Goal: Transaction & Acquisition: Subscribe to service/newsletter

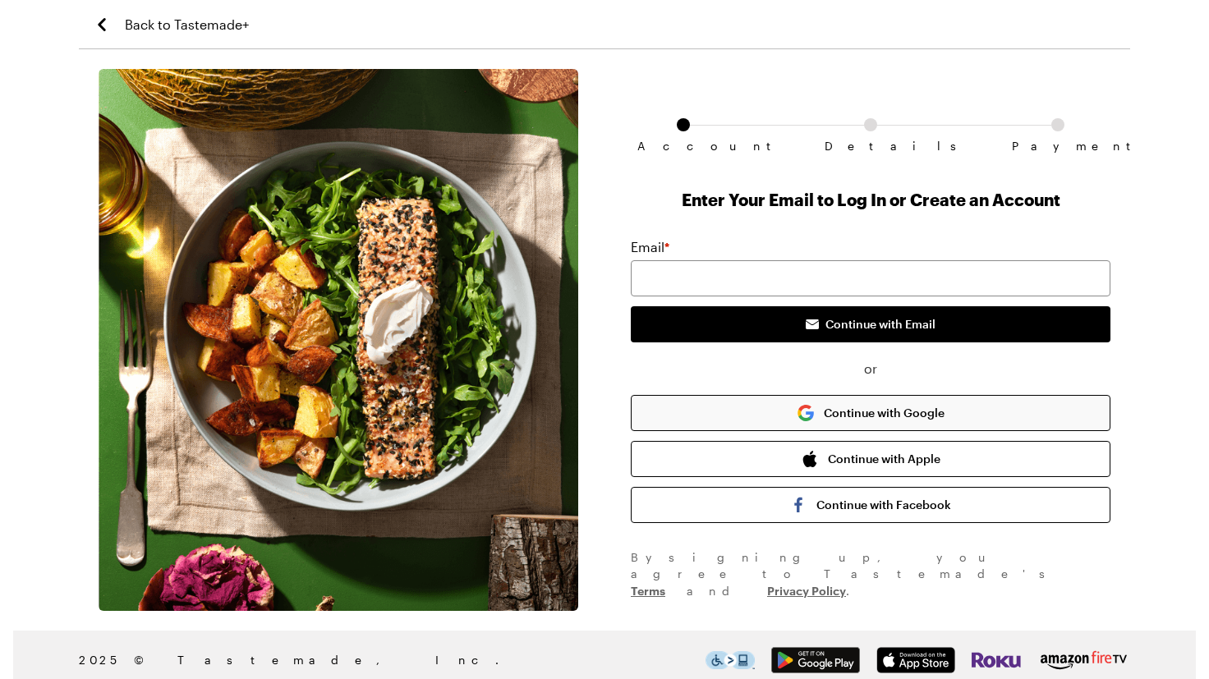
click at [881, 431] on button "Continue with Google" at bounding box center [871, 413] width 480 height 36
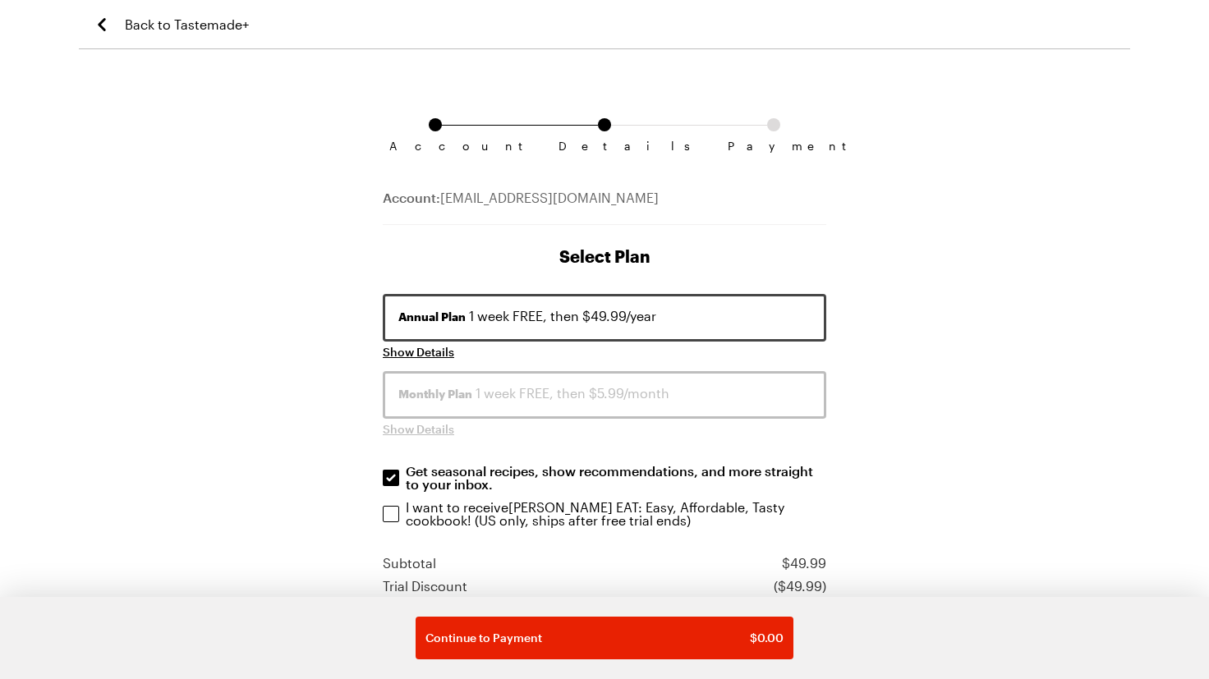
click at [671, 419] on button "Monthly Plan 1 week FREE, then $5.99/month" at bounding box center [605, 395] width 444 height 48
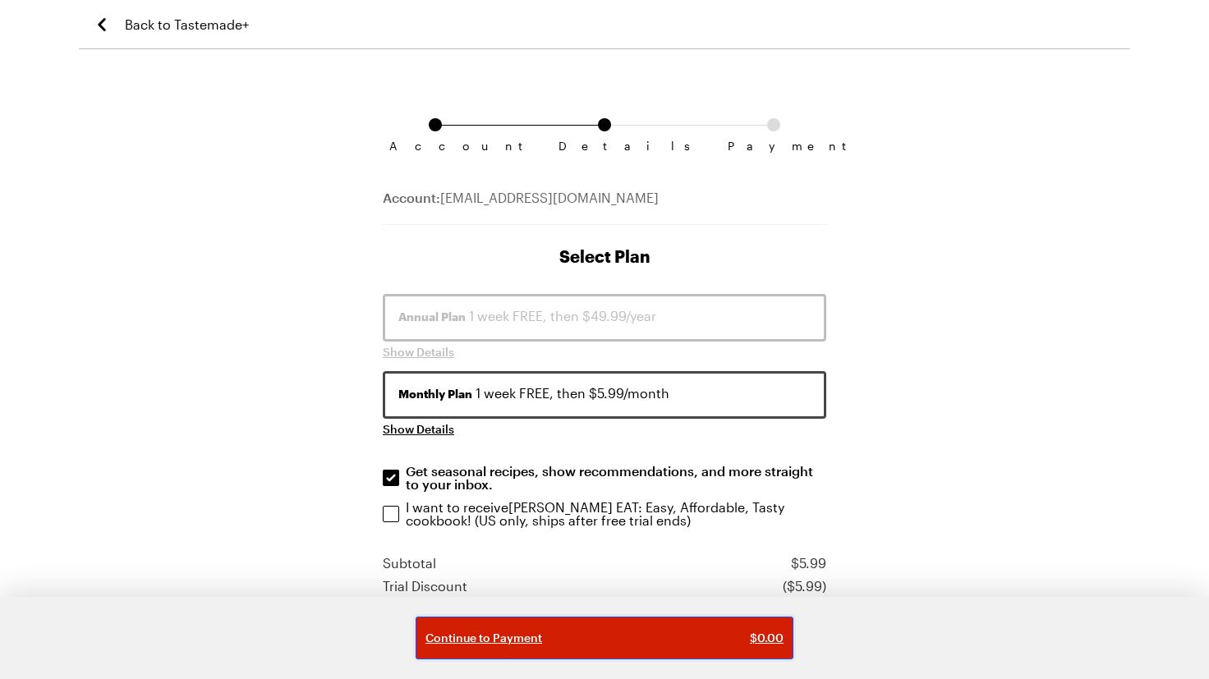
click at [606, 633] on div "Continue to Payment $ 0.00" at bounding box center [604, 638] width 358 height 16
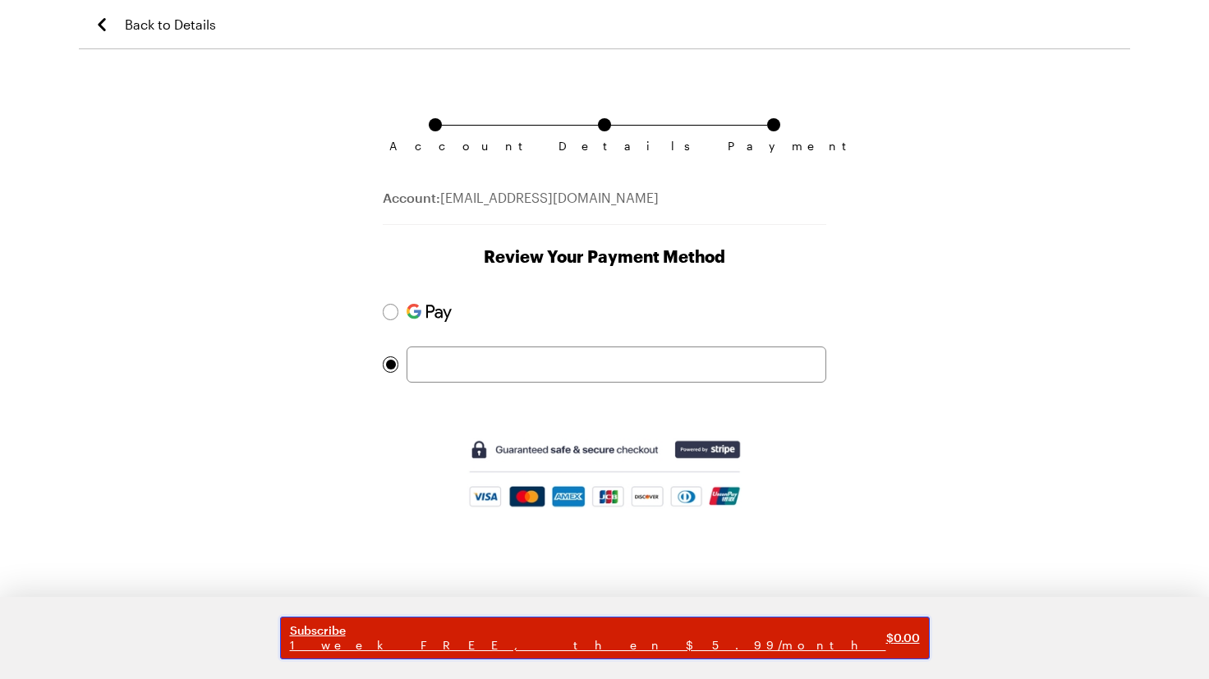
click at [566, 623] on span "Subscribe" at bounding box center [588, 630] width 596 height 15
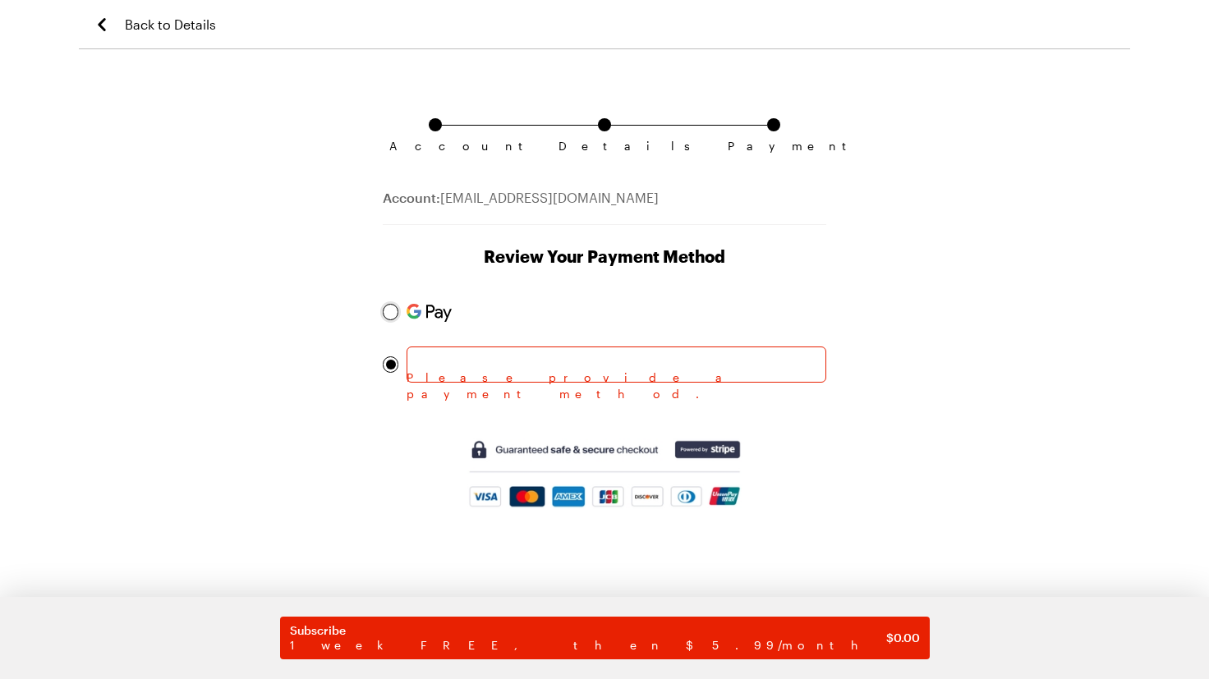
click at [393, 317] on div at bounding box center [391, 312] width 10 height 10
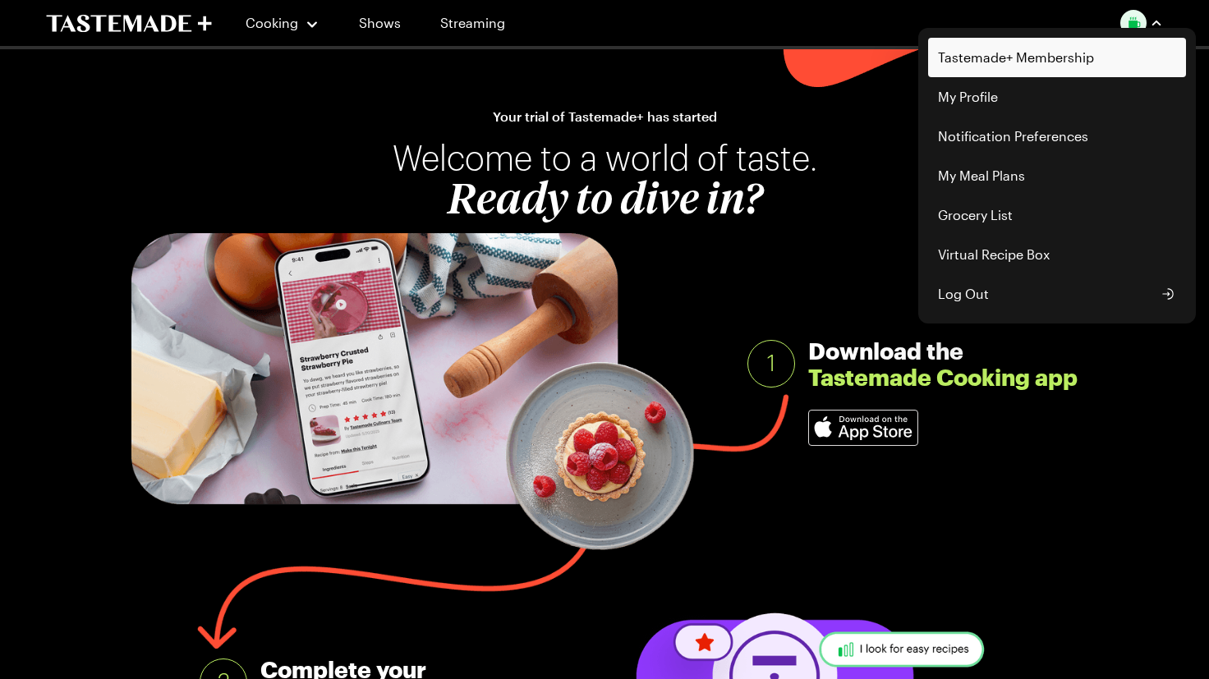
click at [986, 61] on link "Tastemade+ Membership" at bounding box center [1057, 57] width 258 height 39
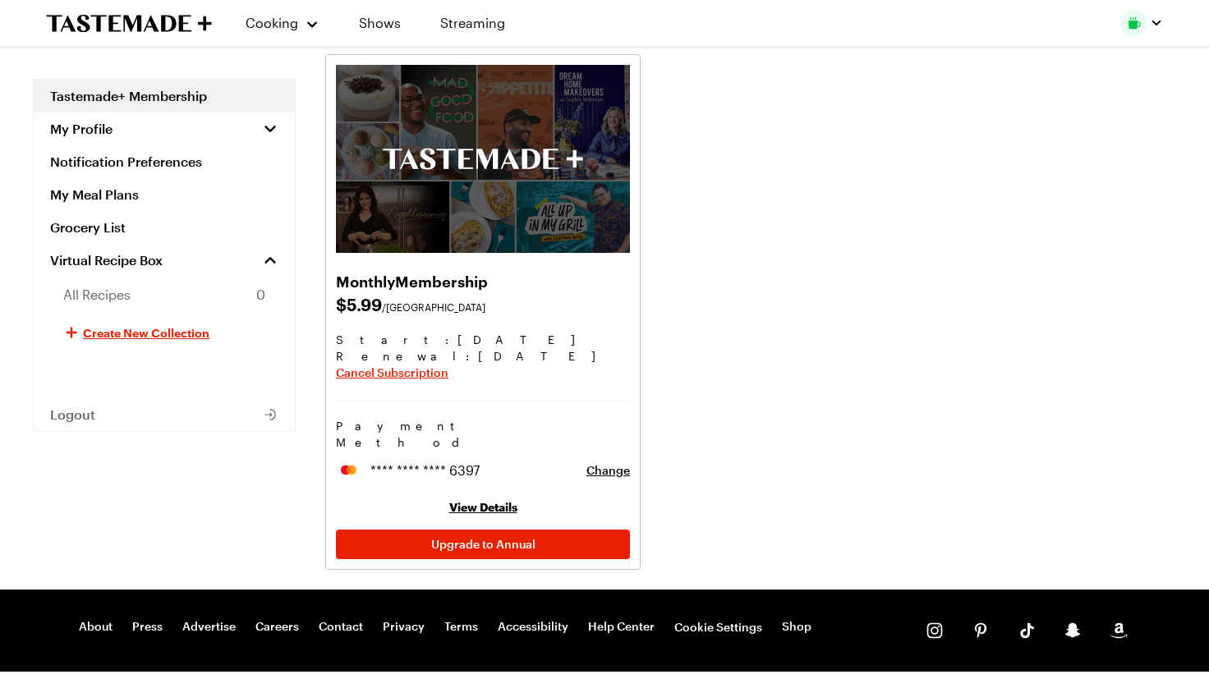
scroll to position [94, 0]
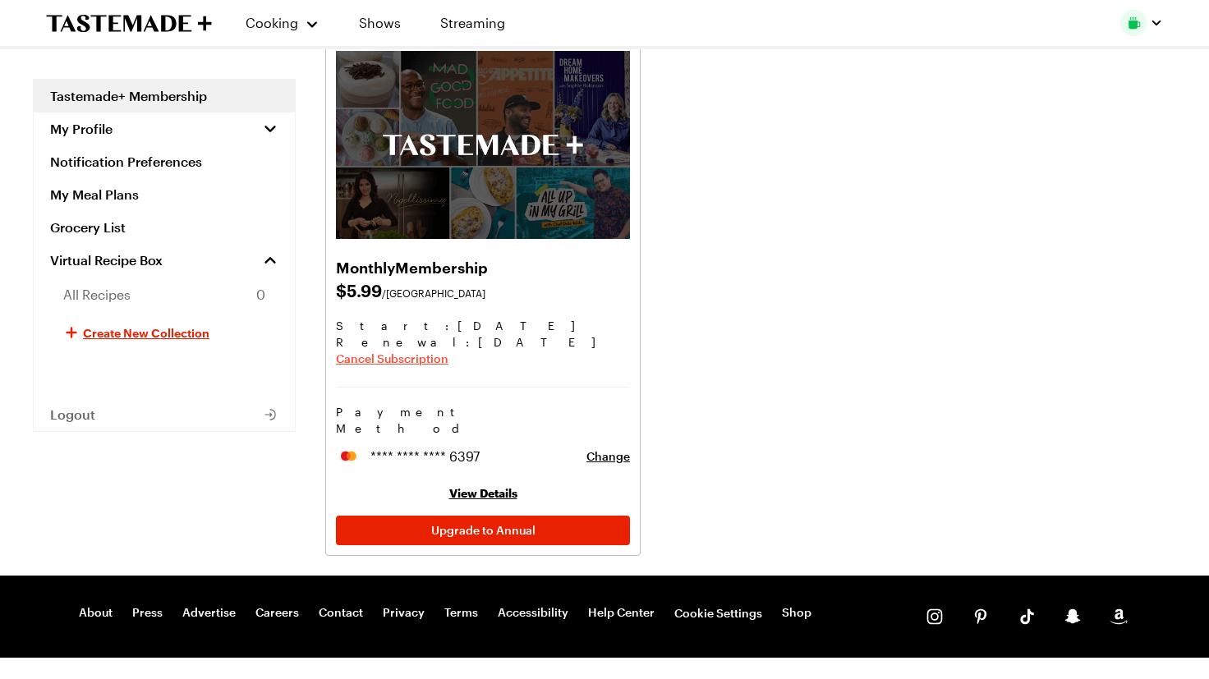
click at [448, 367] on span "Cancel Subscription" at bounding box center [392, 359] width 113 height 16
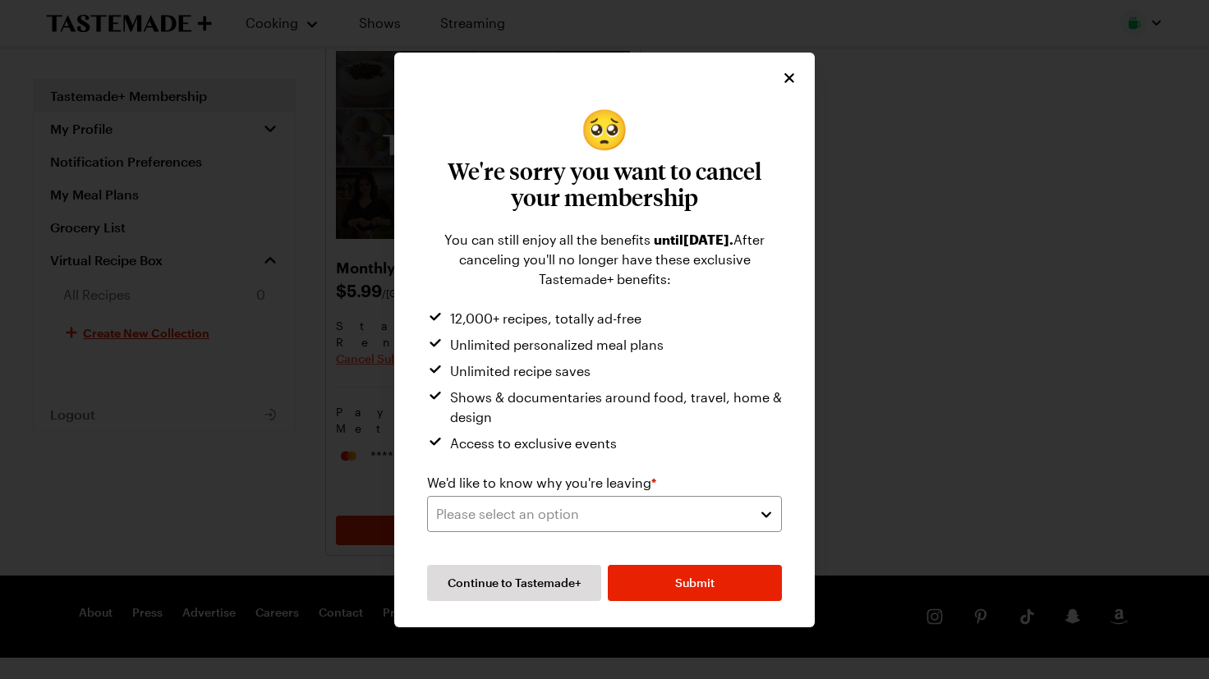
scroll to position [39, 0]
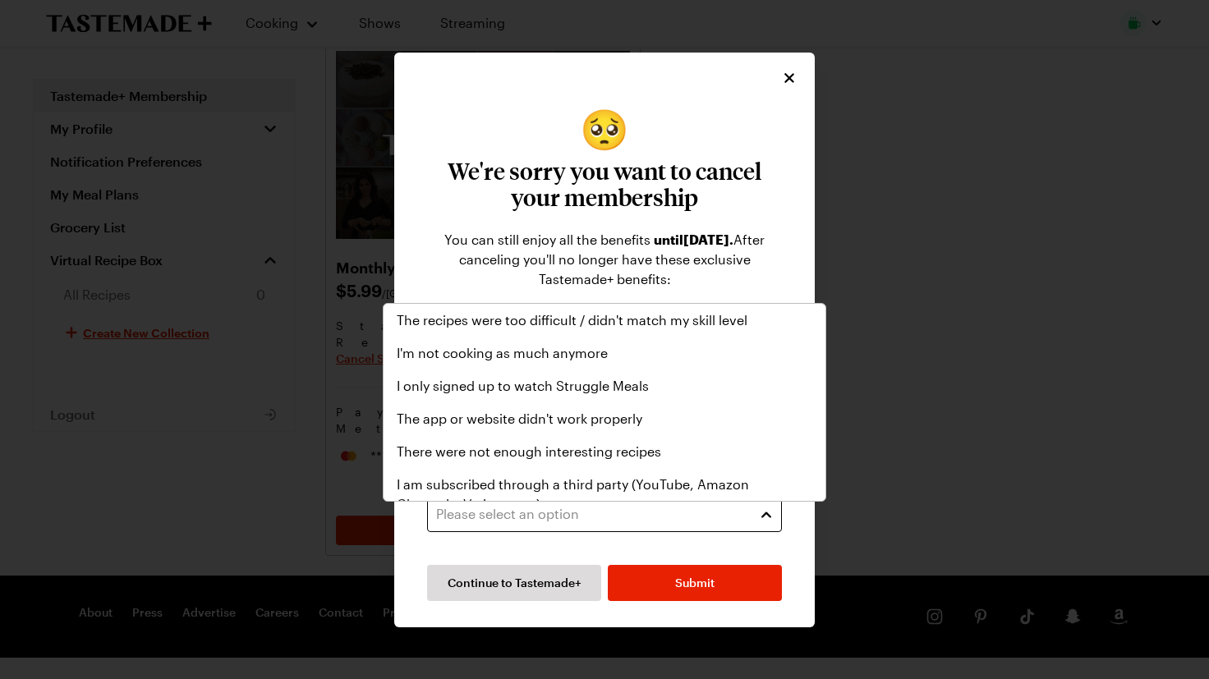
click at [466, 524] on div "Please select an option" at bounding box center [592, 514] width 312 height 20
click at [453, 361] on span "I'm not cooking as much anymore" at bounding box center [502, 353] width 211 height 20
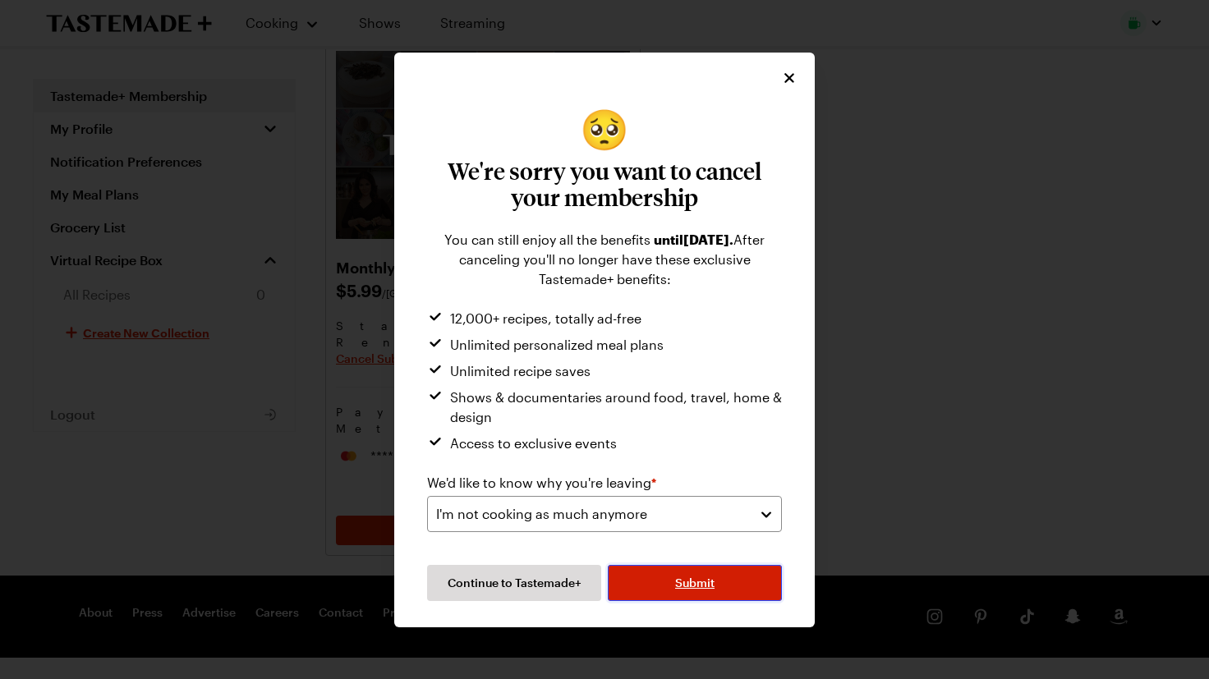
click at [679, 601] on button "Submit" at bounding box center [695, 583] width 174 height 36
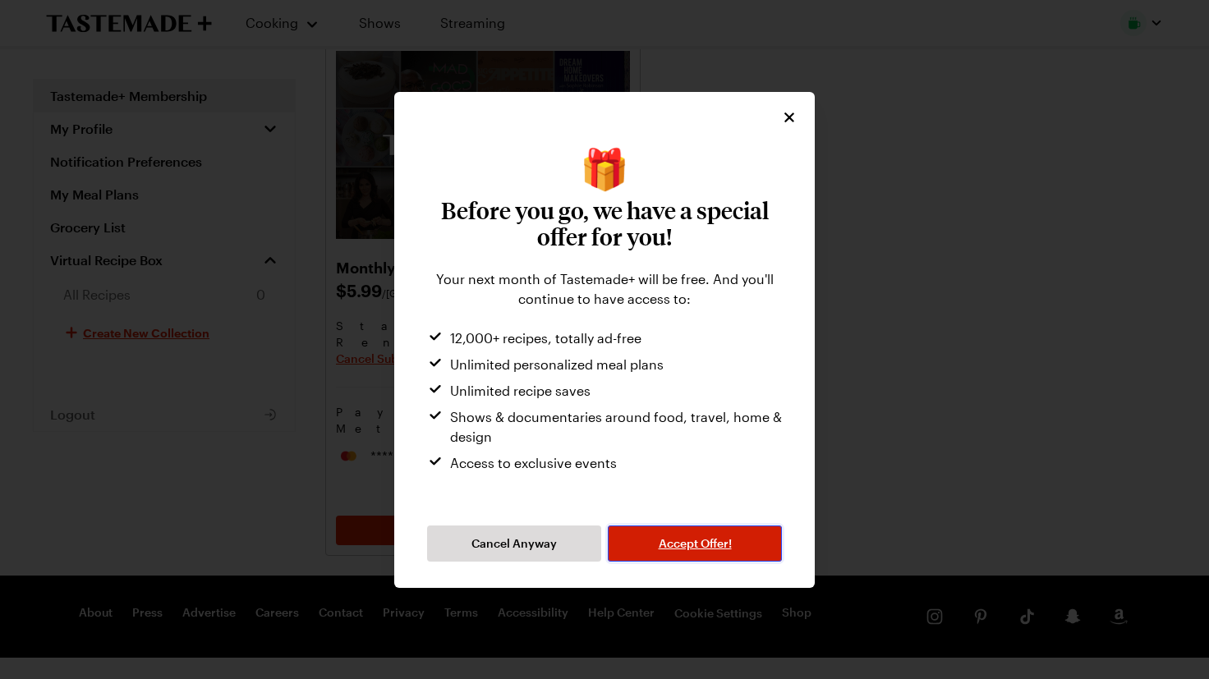
click at [732, 552] on span "Accept Offer!" at bounding box center [695, 544] width 73 height 16
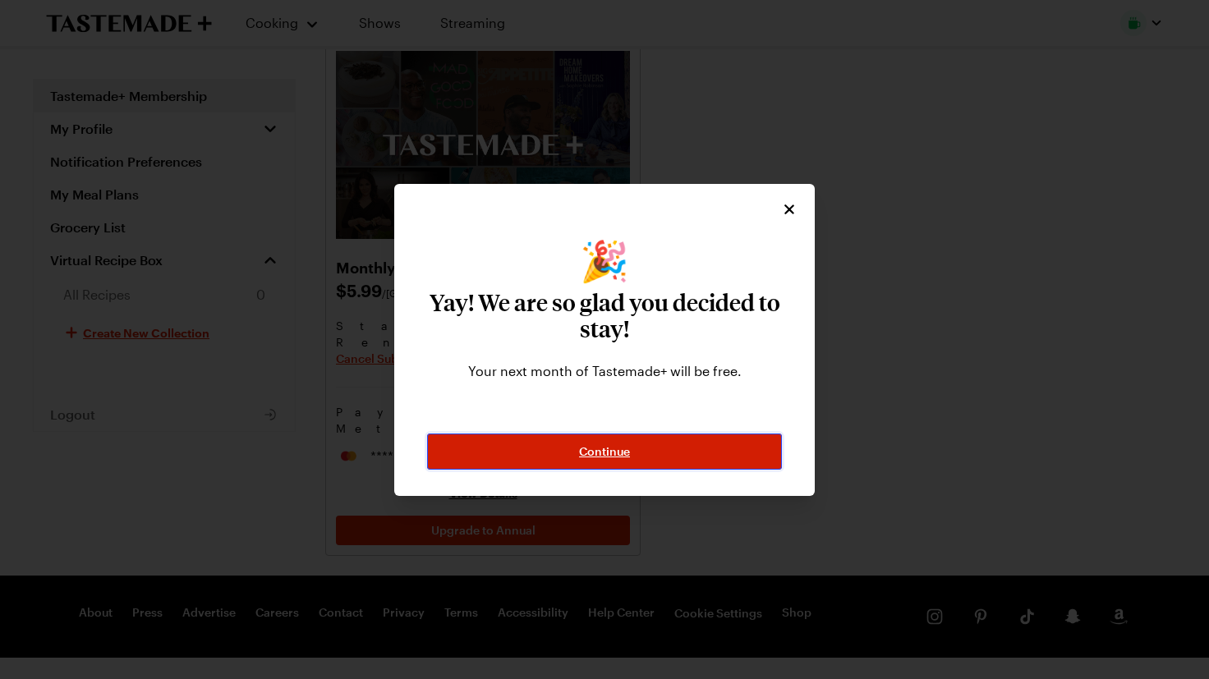
click at [600, 460] on span "Continue" at bounding box center [604, 452] width 51 height 16
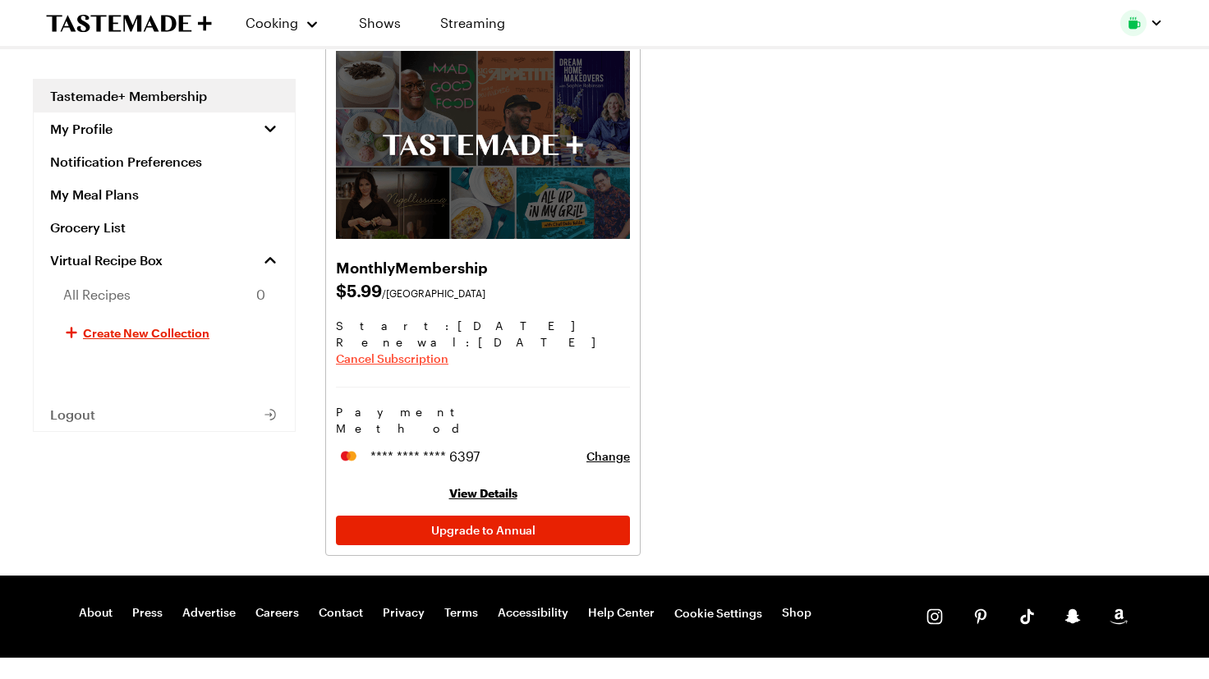
click at [448, 367] on span "Cancel Subscription" at bounding box center [392, 359] width 113 height 16
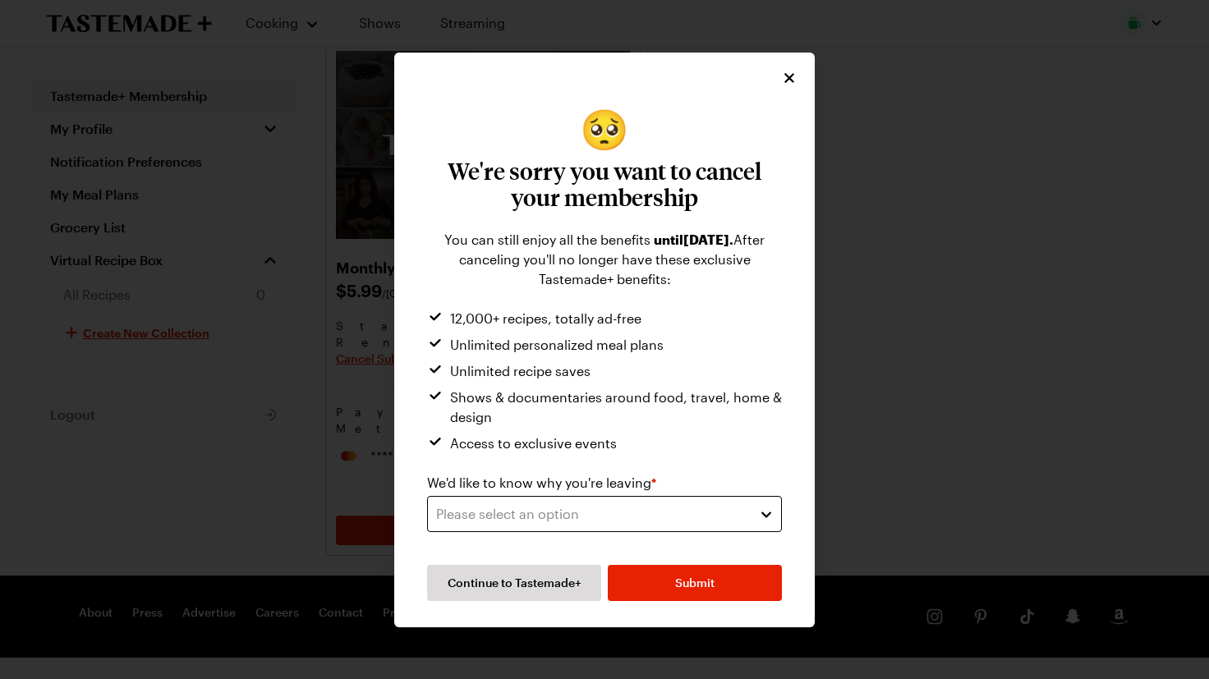
click at [487, 524] on div "Please select an option" at bounding box center [592, 514] width 312 height 20
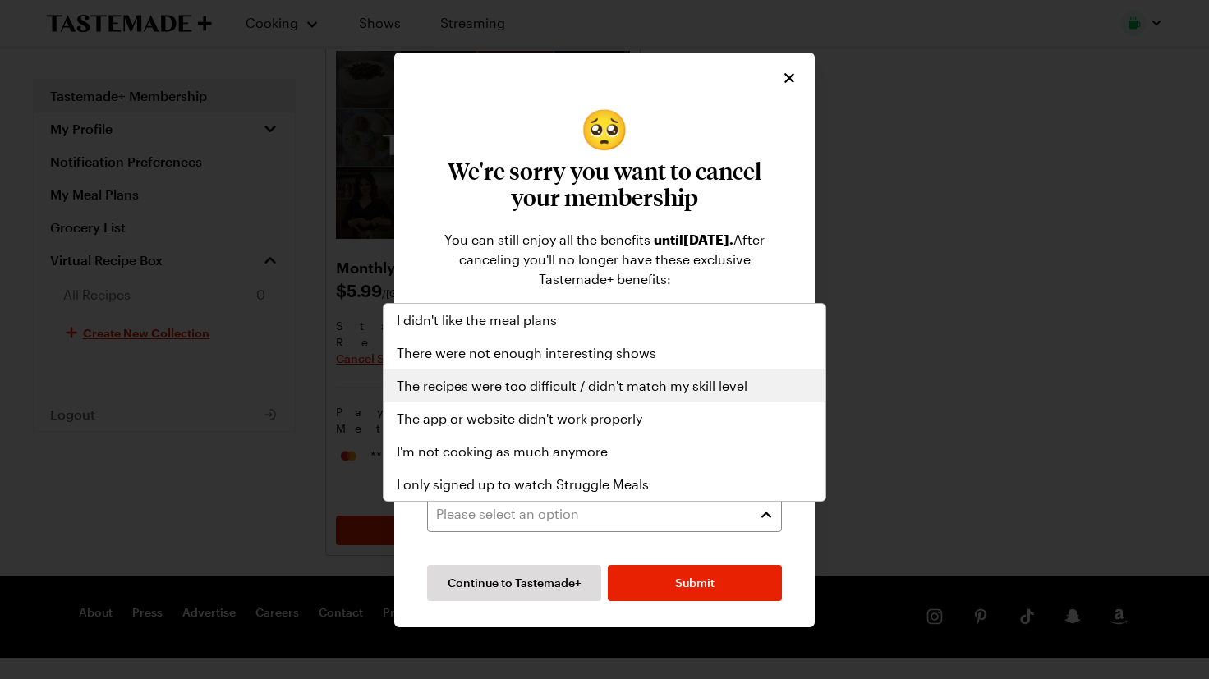
click at [458, 396] on span "The recipes were too difficult / didn't match my skill level" at bounding box center [572, 386] width 351 height 20
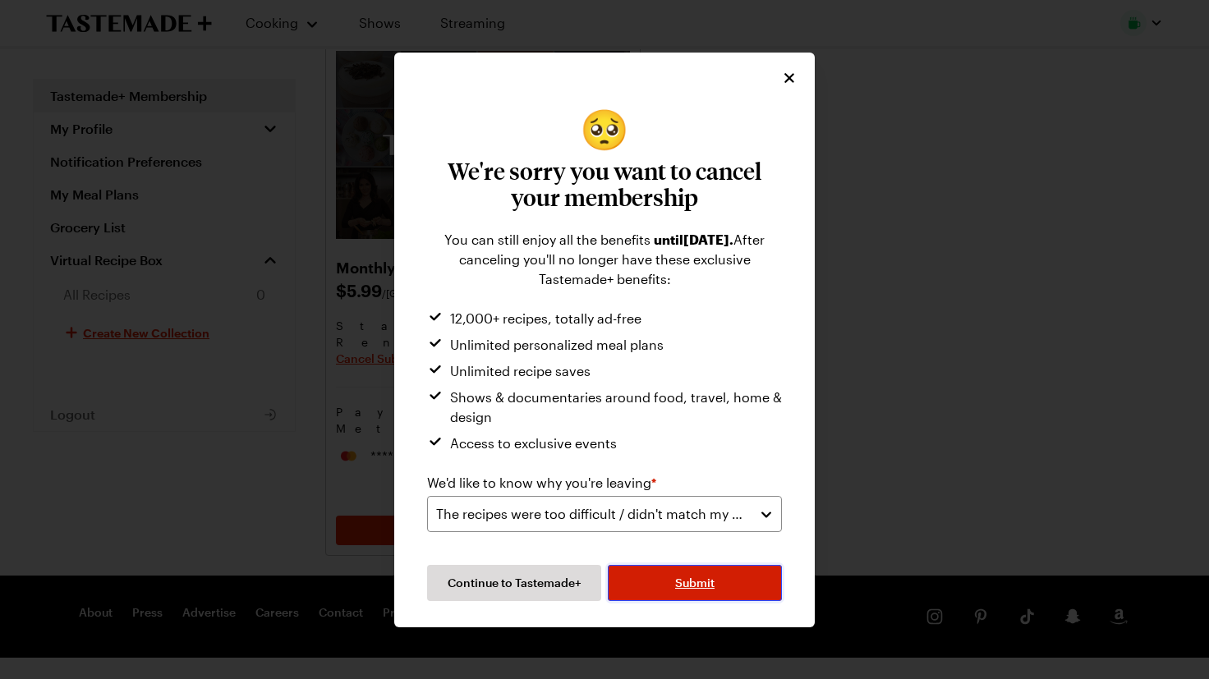
click at [715, 591] on span "Submit" at bounding box center [694, 583] width 39 height 16
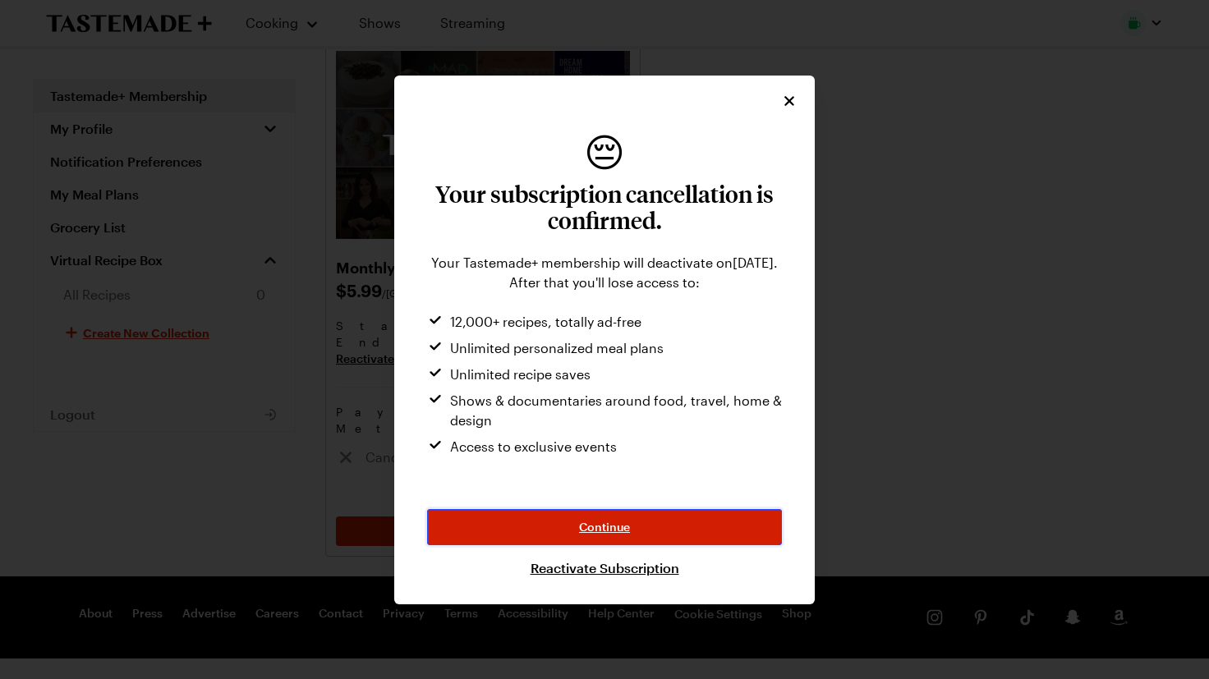
click at [584, 536] on span "Continue" at bounding box center [604, 527] width 51 height 16
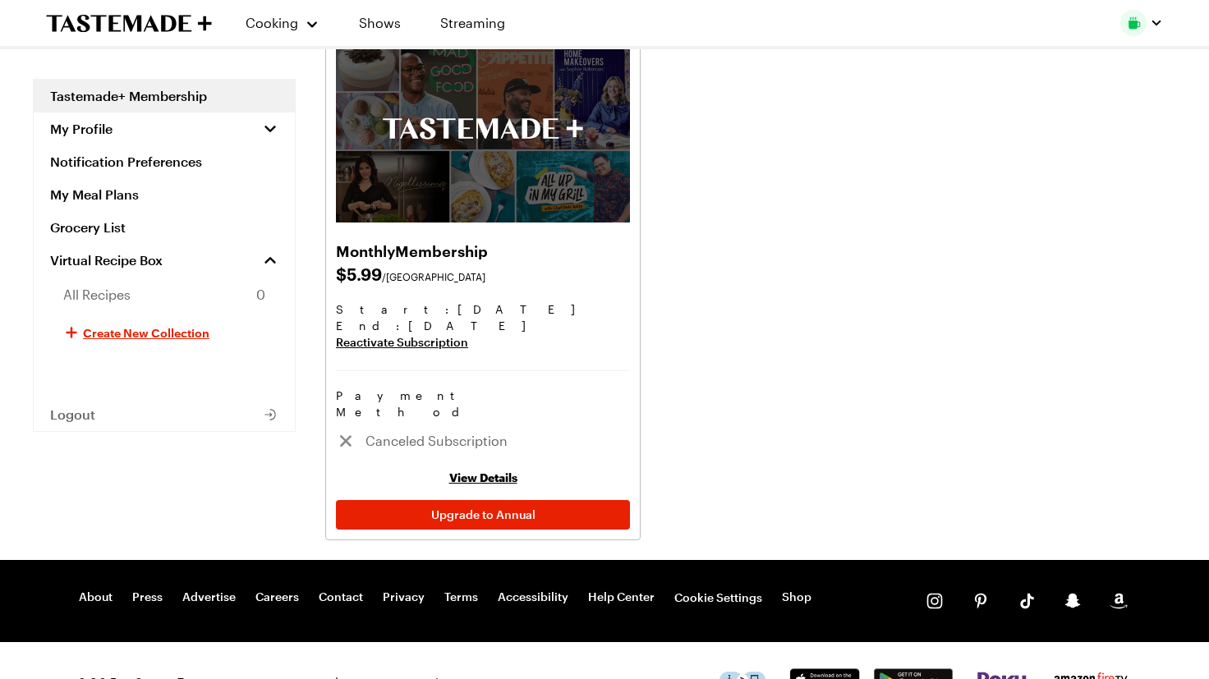
scroll to position [112, 0]
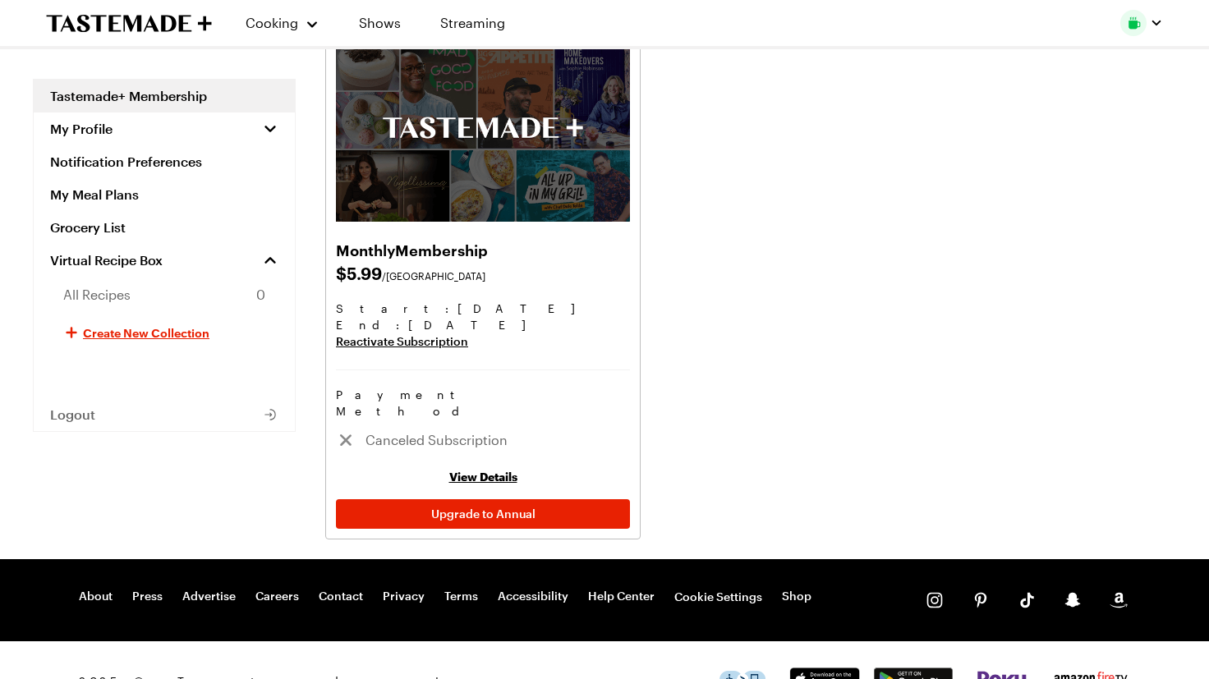
click at [576, 164] on img at bounding box center [483, 128] width 294 height 188
click at [105, 25] on icon "To Tastemade Home Page" at bounding box center [94, 23] width 95 height 16
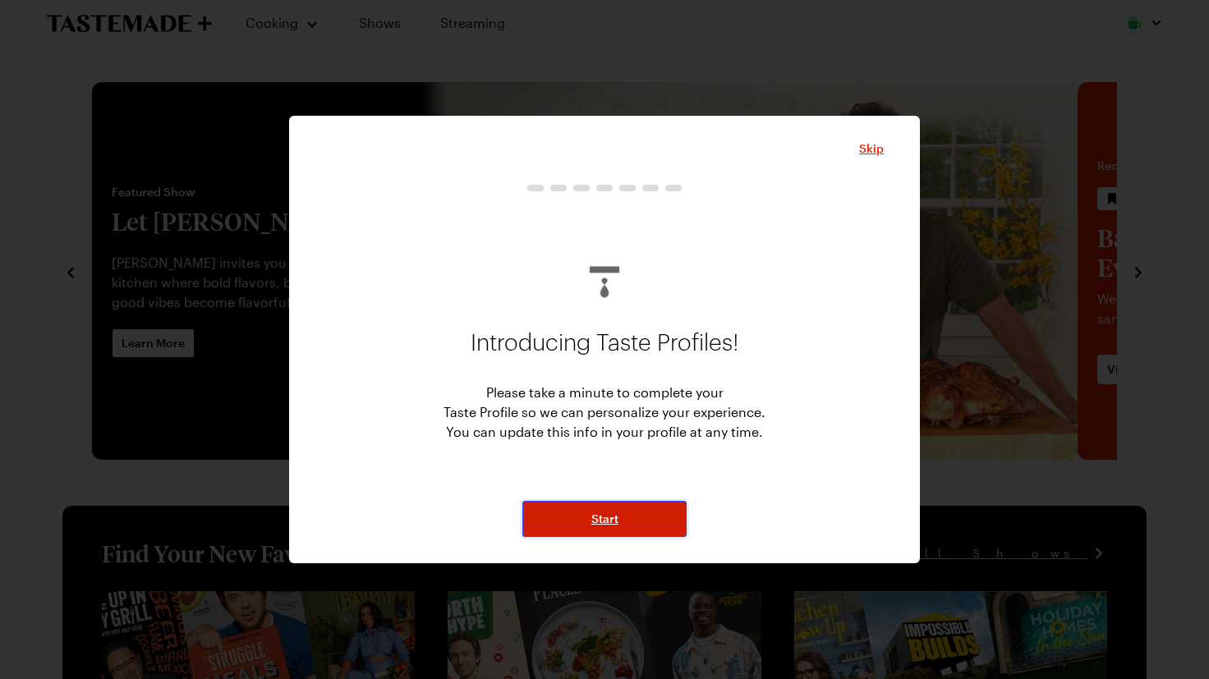
click at [622, 517] on button "Start" at bounding box center [604, 519] width 164 height 36
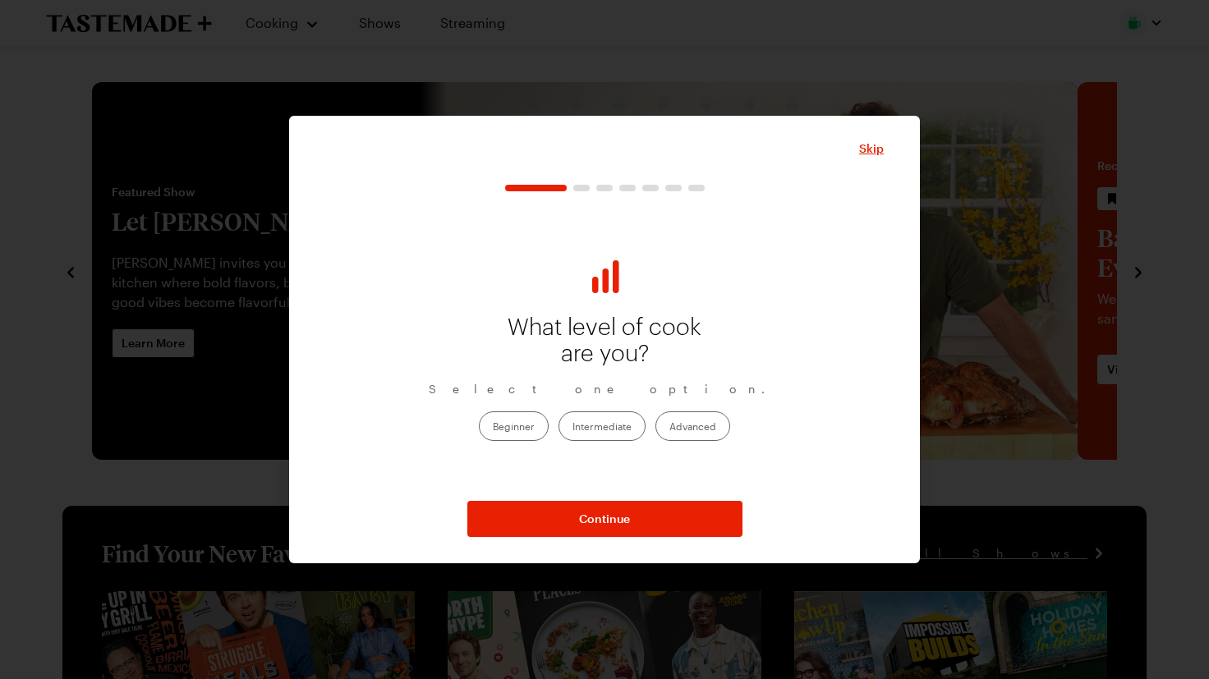
click at [481, 441] on label "Beginner" at bounding box center [514, 427] width 70 height 30
click at [493, 427] on input "Beginner" at bounding box center [493, 427] width 0 height 0
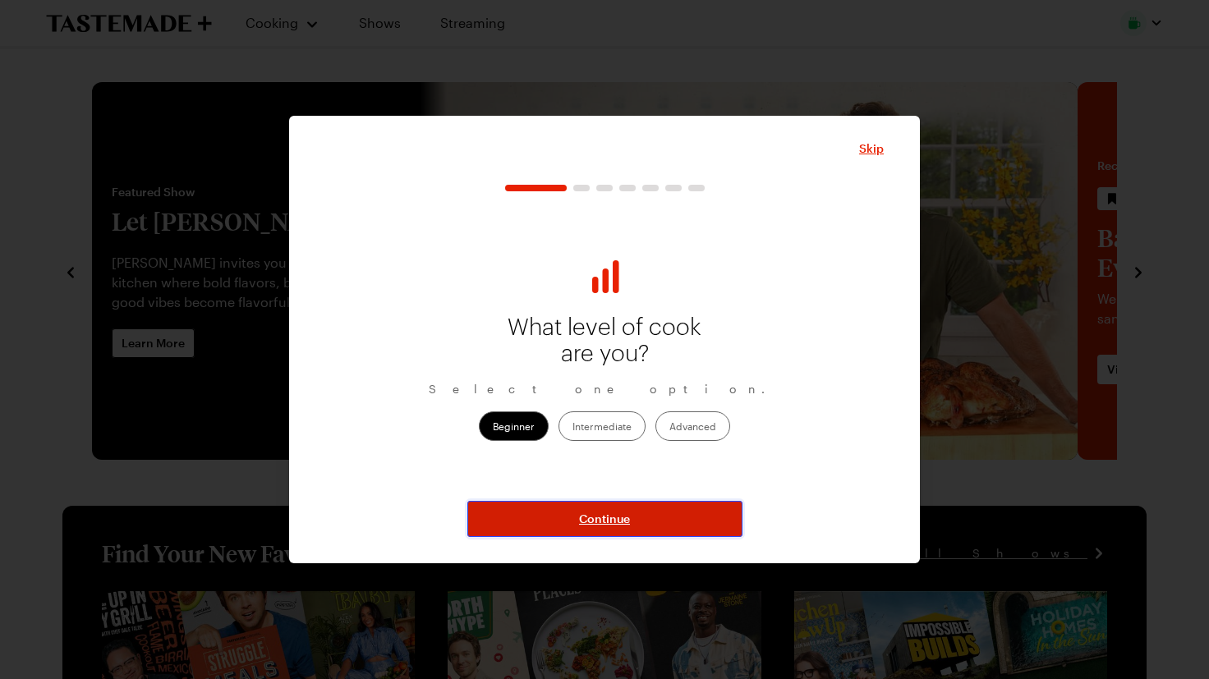
click at [596, 527] on span "Continue" at bounding box center [604, 519] width 51 height 16
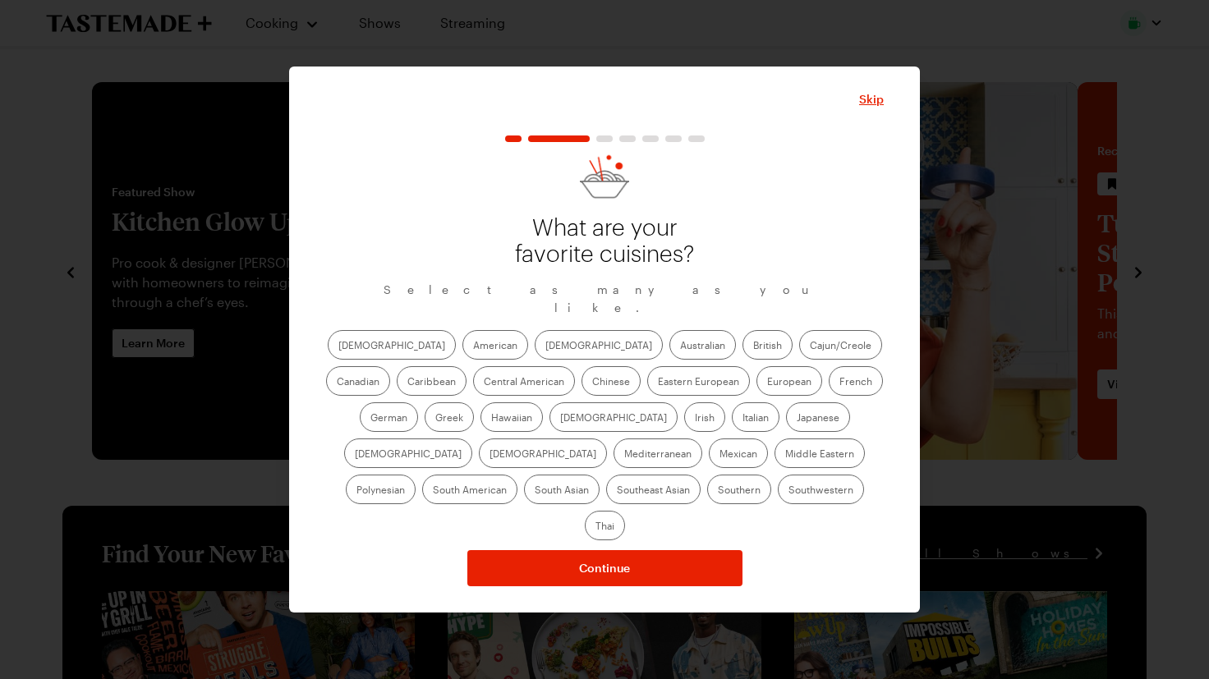
click at [732, 432] on label "Italian" at bounding box center [756, 417] width 48 height 30
click at [743, 419] on input "Italian" at bounding box center [743, 419] width 0 height 0
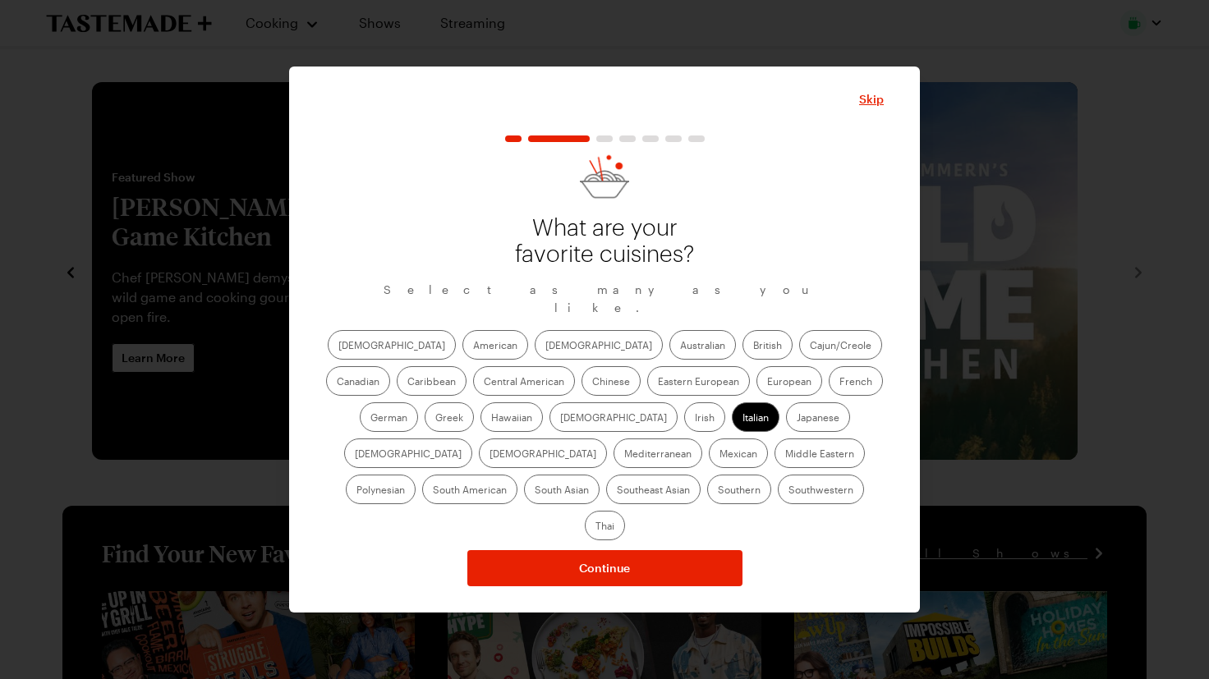
click at [799, 347] on label "Cajun/Creole" at bounding box center [840, 345] width 83 height 30
click at [810, 347] on input "Cajun/Creole" at bounding box center [810, 347] width 0 height 0
click at [474, 402] on label "Greek" at bounding box center [449, 417] width 49 height 30
click at [435, 419] on input "Greek" at bounding box center [435, 419] width 0 height 0
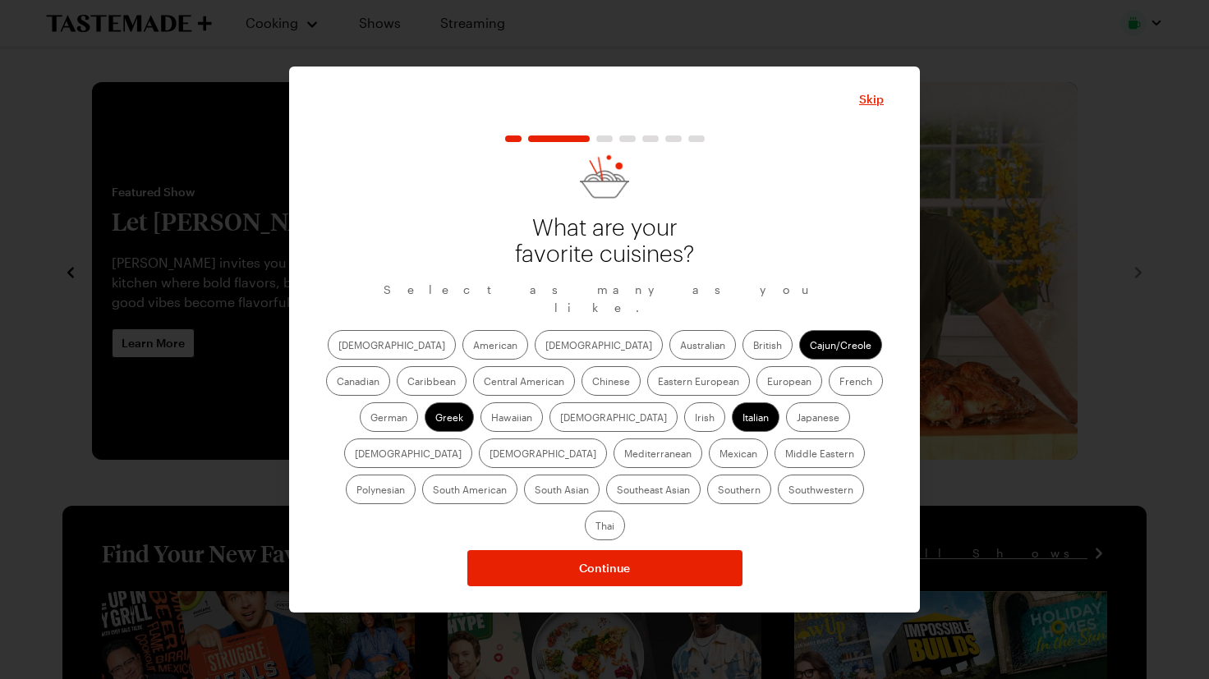
click at [582, 396] on label "Chinese" at bounding box center [611, 381] width 59 height 30
click at [592, 383] on input "Chinese" at bounding box center [592, 383] width 0 height 0
click at [550, 432] on label "[DEMOGRAPHIC_DATA]" at bounding box center [614, 417] width 128 height 30
click at [560, 419] on input "[DEMOGRAPHIC_DATA]" at bounding box center [560, 419] width 0 height 0
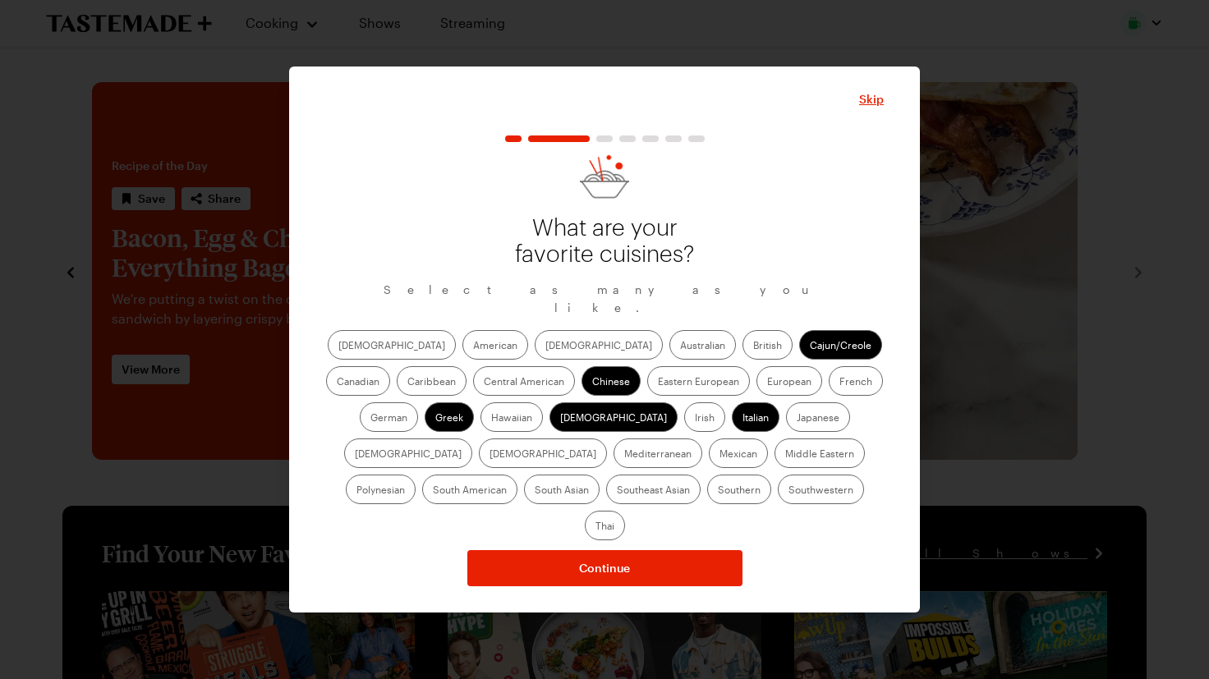
click at [709, 468] on label "Mexican" at bounding box center [738, 454] width 59 height 30
click at [720, 455] on input "Mexican" at bounding box center [720, 455] width 0 height 0
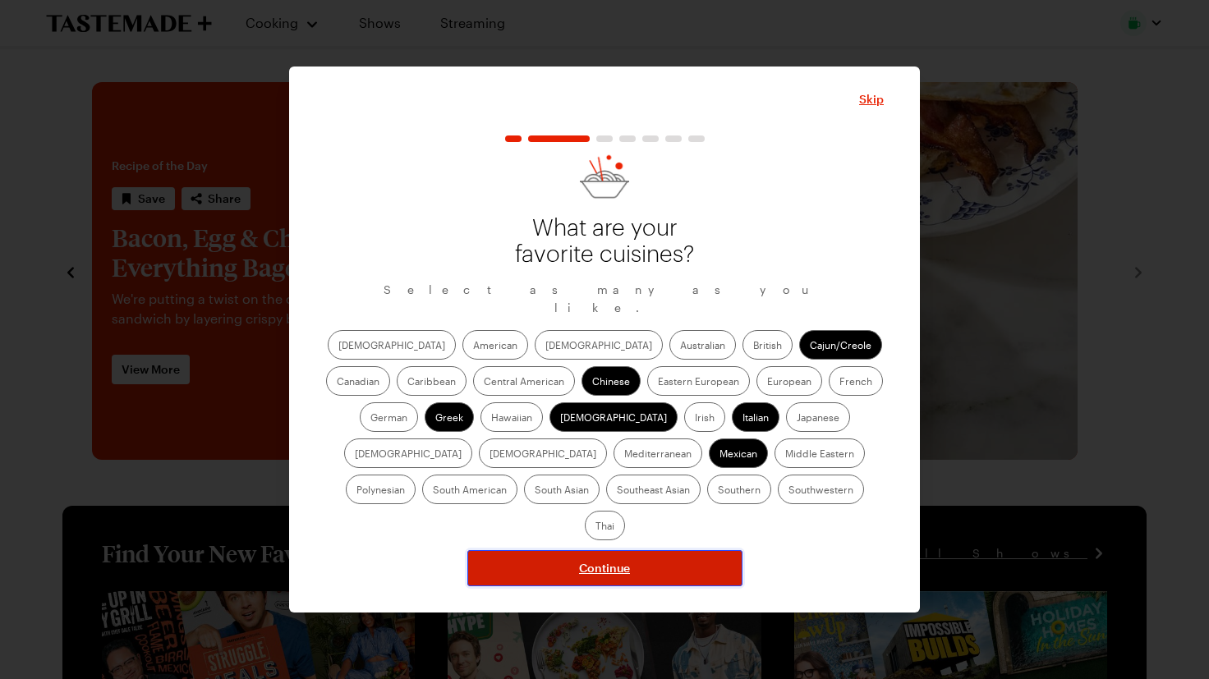
click at [645, 586] on button "Continue" at bounding box center [604, 568] width 275 height 36
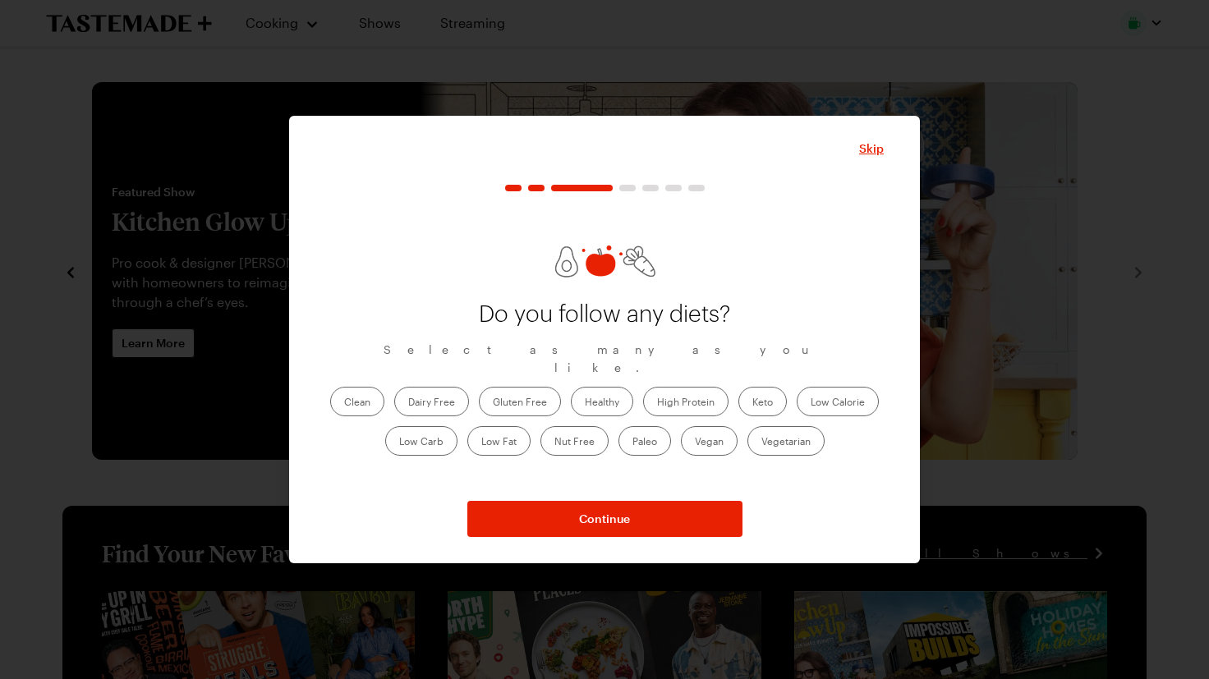
click at [599, 406] on label "Healthy" at bounding box center [602, 402] width 62 height 30
click at [585, 403] on input "Healthy" at bounding box center [585, 403] width 0 height 0
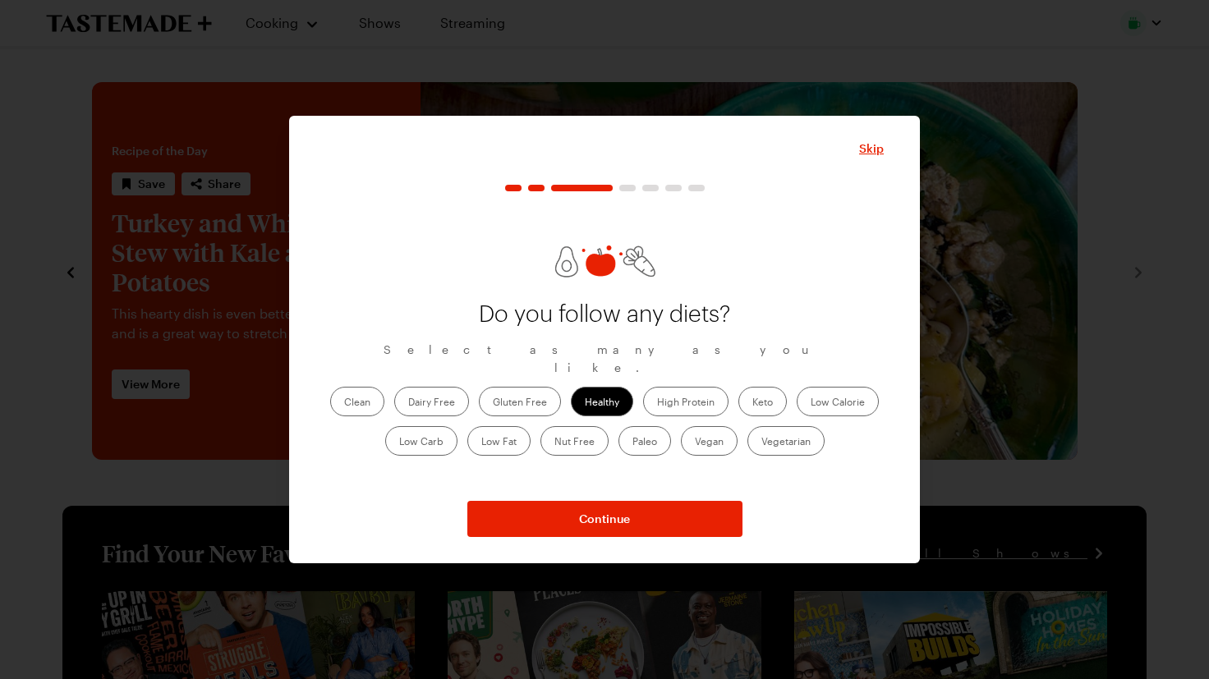
click at [787, 395] on label "Keto" at bounding box center [762, 402] width 48 height 30
click at [752, 403] on input "Keto" at bounding box center [752, 403] width 0 height 0
click at [824, 448] on label "Vegetarian" at bounding box center [785, 441] width 77 height 30
click at [761, 443] on input "Vegetarian" at bounding box center [761, 443] width 0 height 0
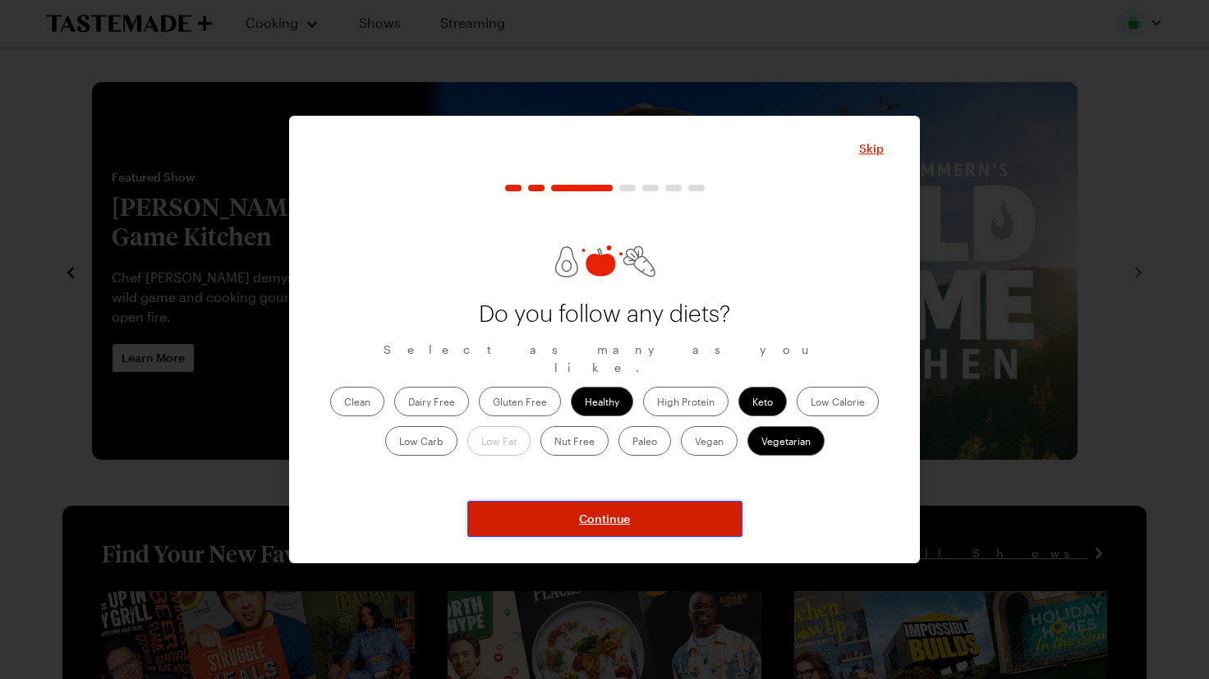
click at [563, 527] on button "Continue" at bounding box center [604, 519] width 275 height 36
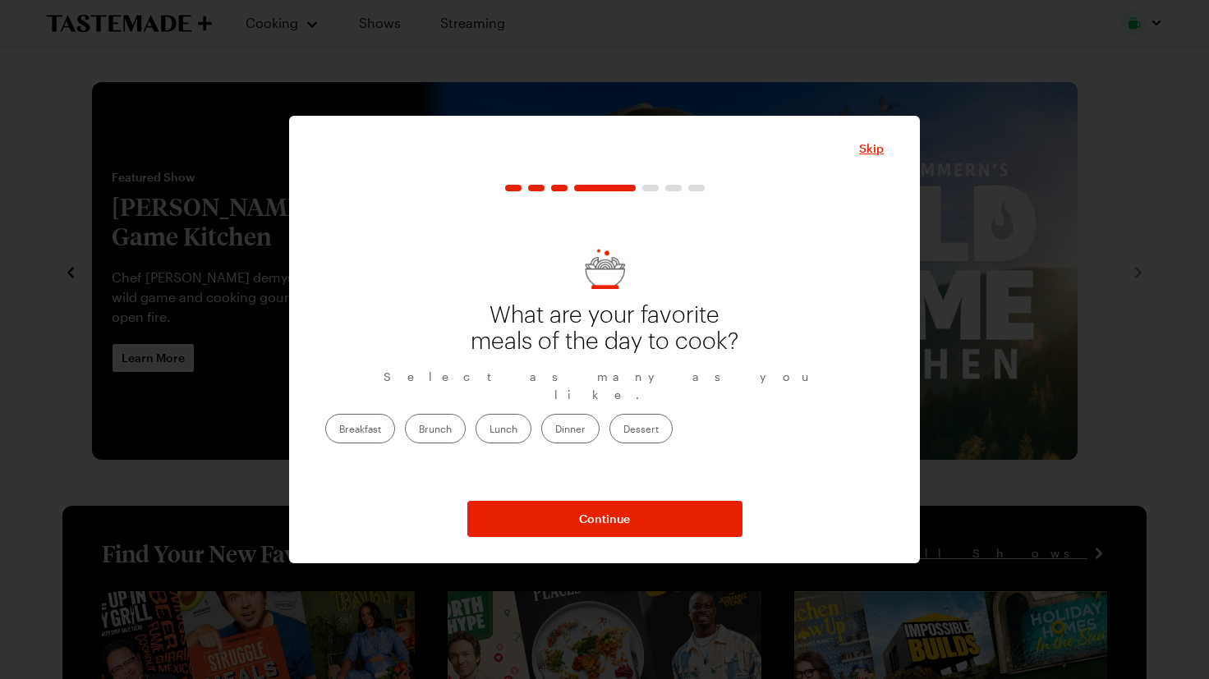
click at [600, 439] on label "Dinner" at bounding box center [570, 429] width 58 height 30
click at [555, 430] on input "Dinner" at bounding box center [555, 430] width 0 height 0
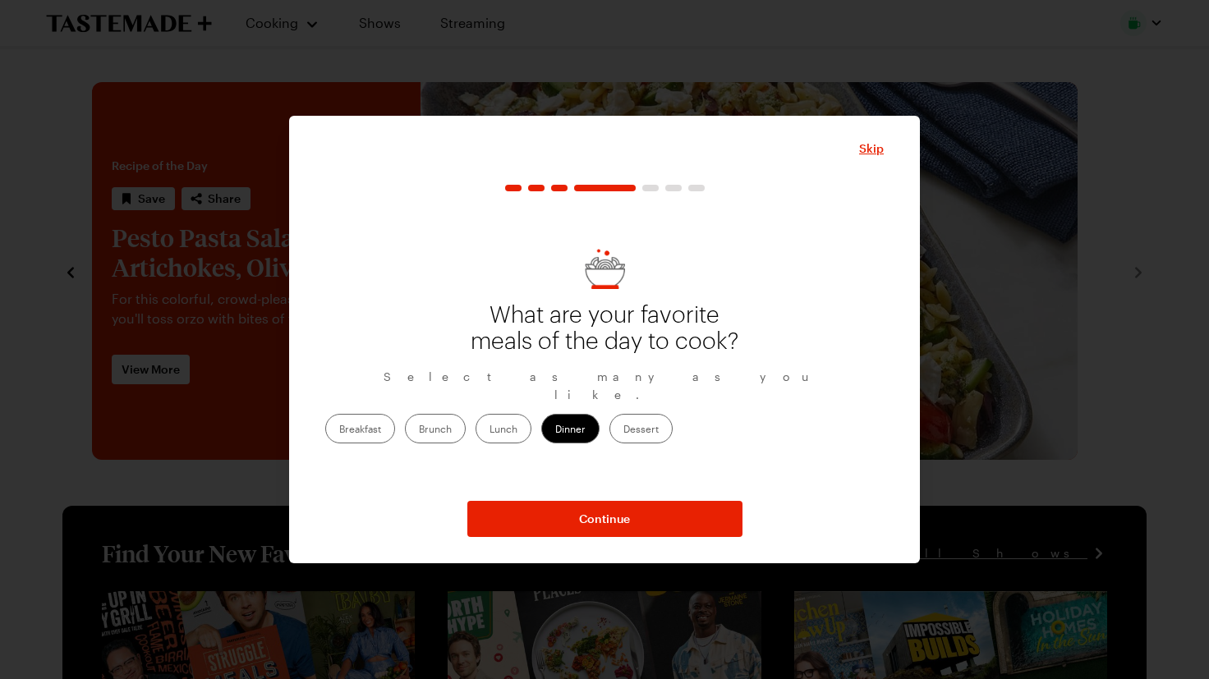
click at [531, 434] on label "Lunch" at bounding box center [504, 429] width 56 height 30
click at [490, 430] on input "Lunch" at bounding box center [490, 430] width 0 height 0
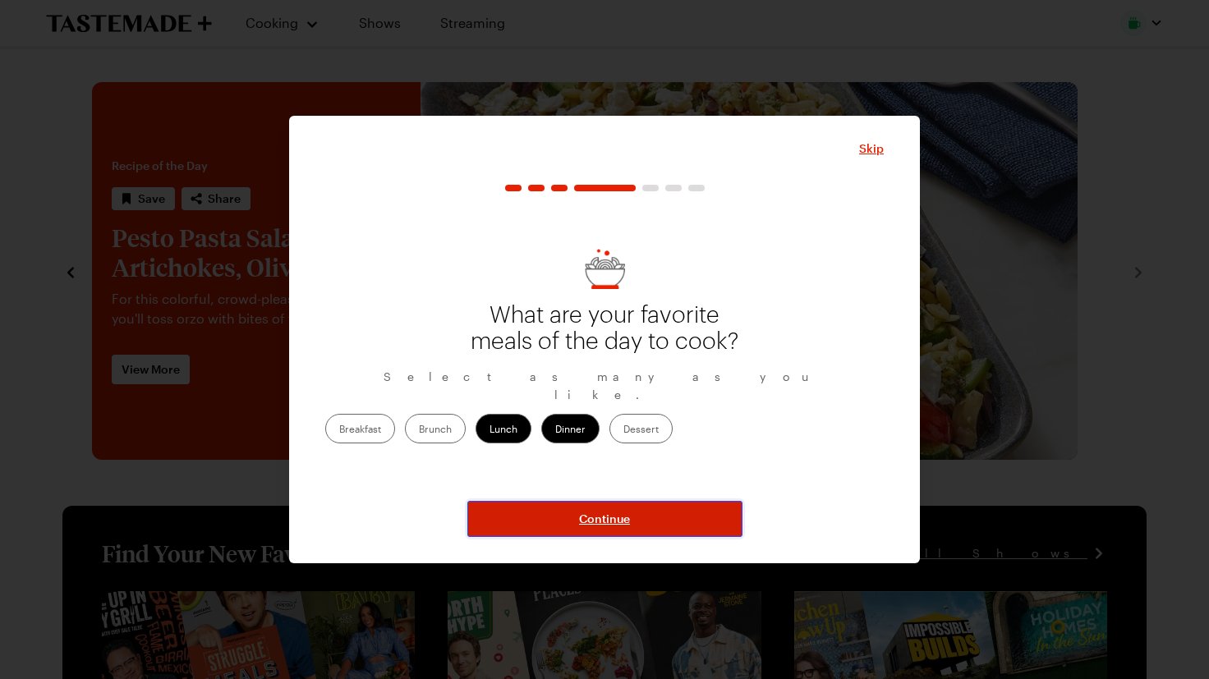
click at [614, 527] on span "Continue" at bounding box center [604, 519] width 51 height 16
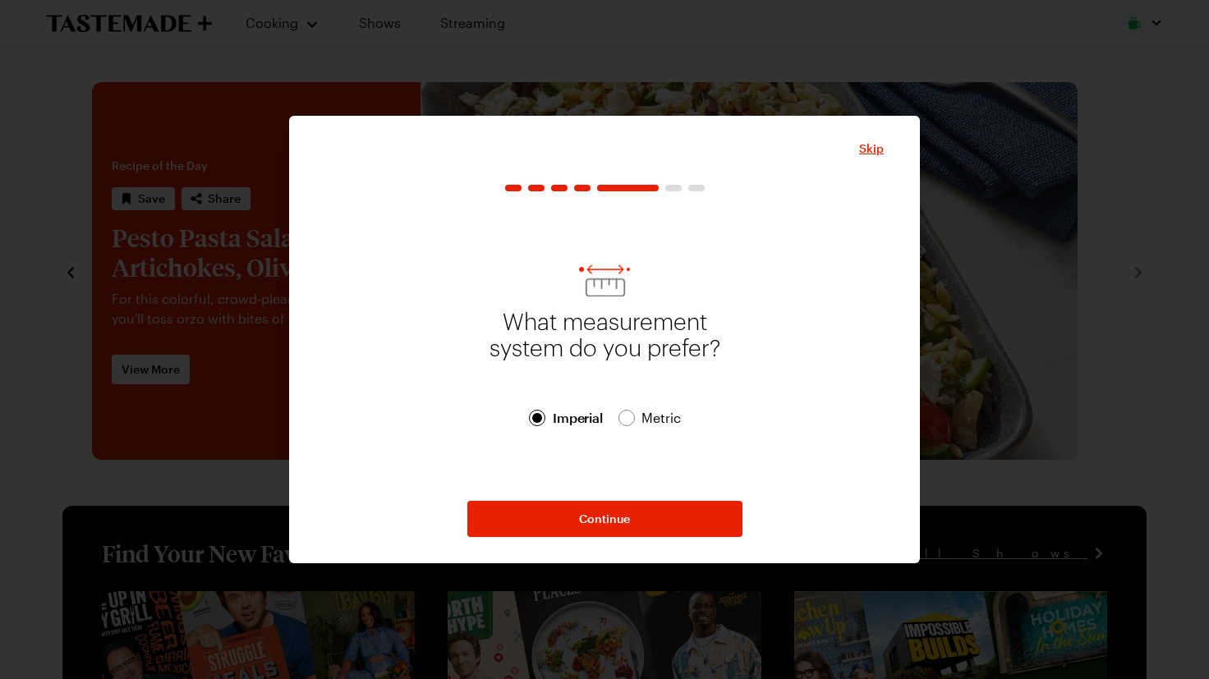
click at [581, 186] on button "button" at bounding box center [582, 188] width 16 height 7
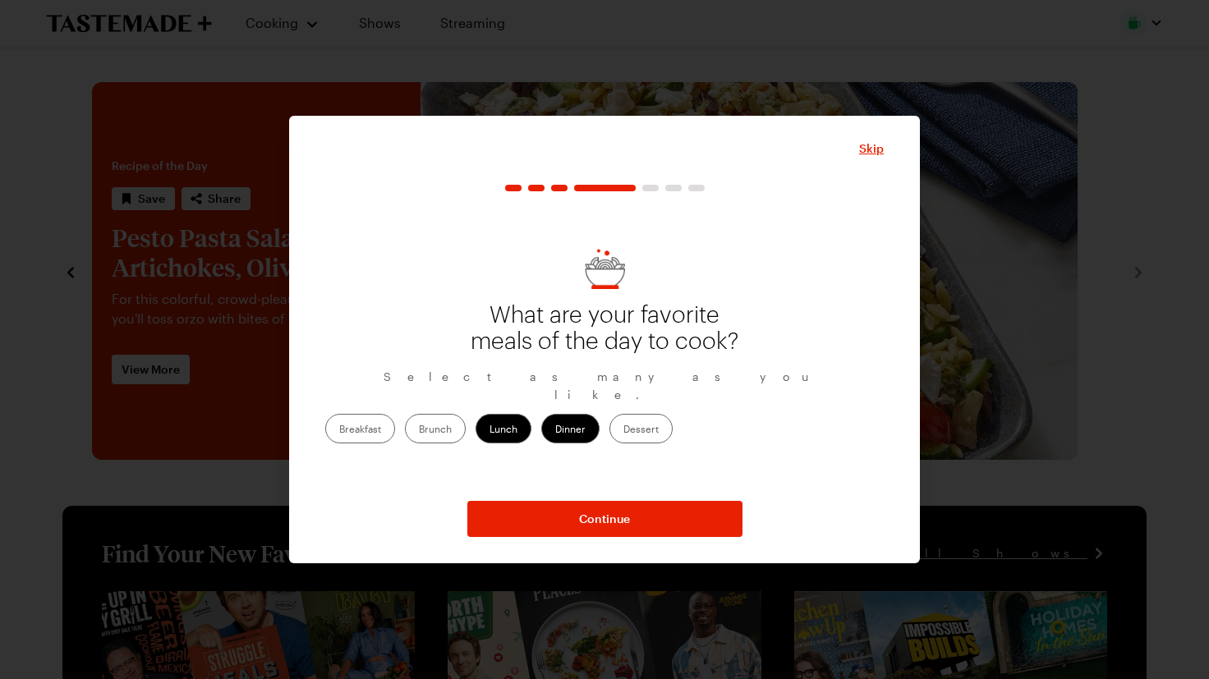
click at [673, 437] on label "Dessert" at bounding box center [640, 429] width 63 height 30
click at [623, 430] on input "Dessert" at bounding box center [623, 430] width 0 height 0
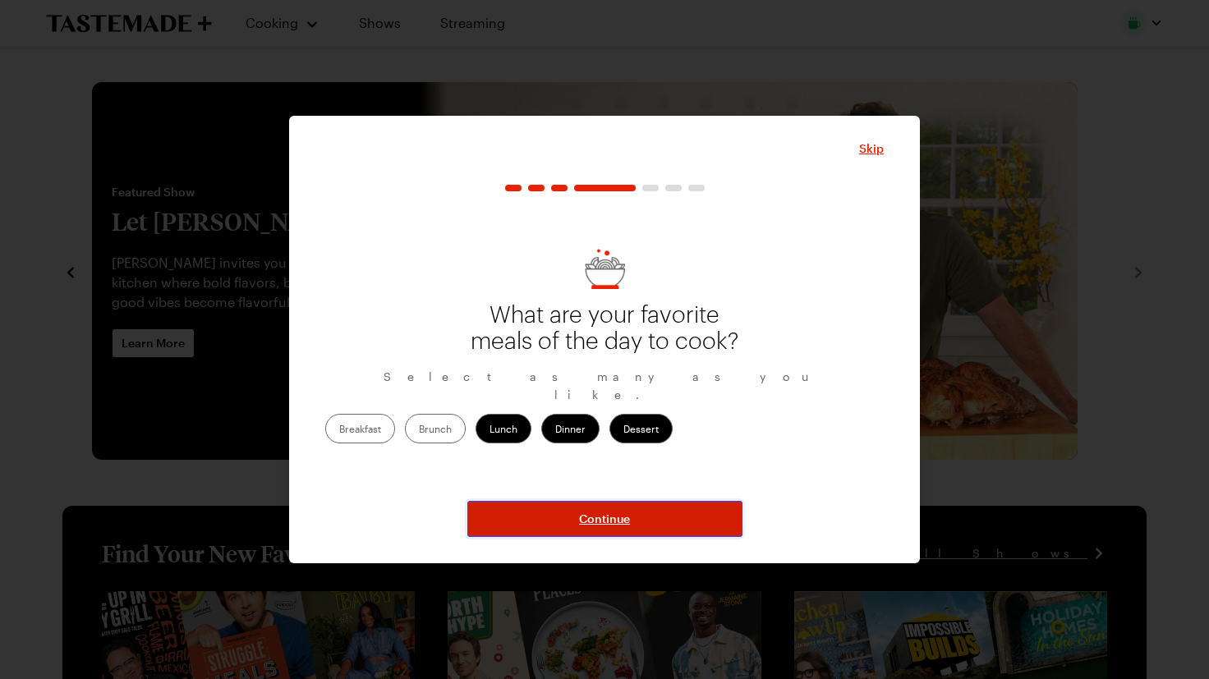
click at [596, 527] on span "Continue" at bounding box center [604, 519] width 51 height 16
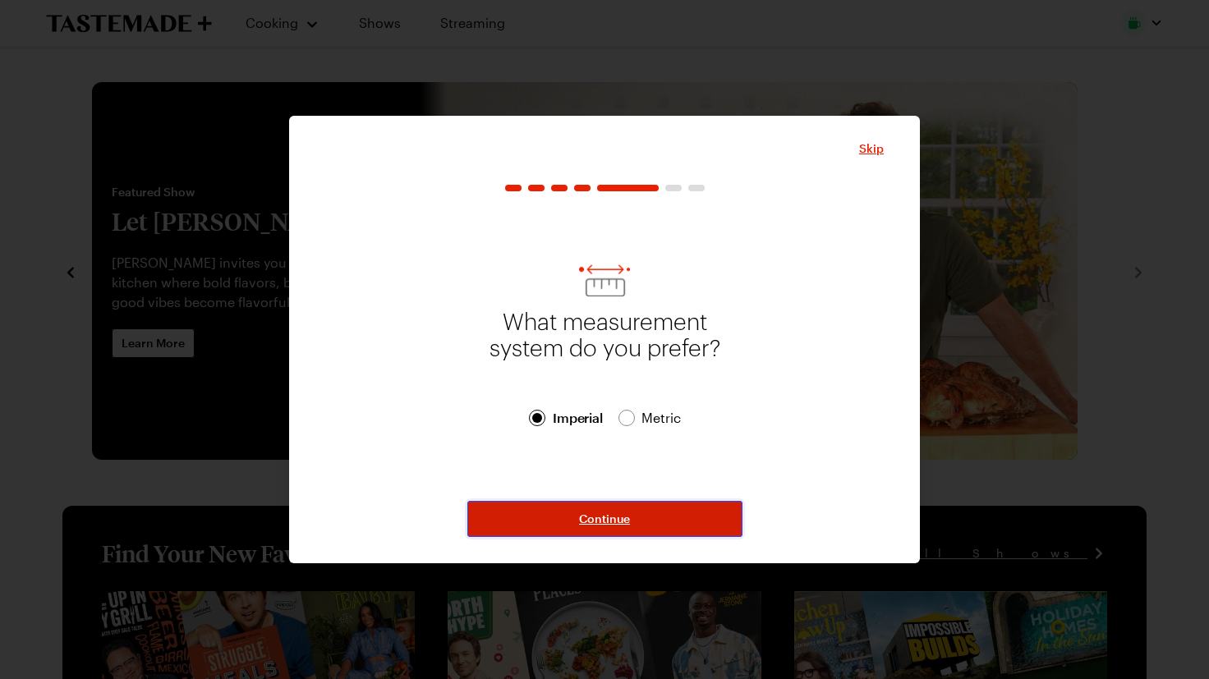
click at [595, 522] on span "Continue" at bounding box center [604, 519] width 51 height 16
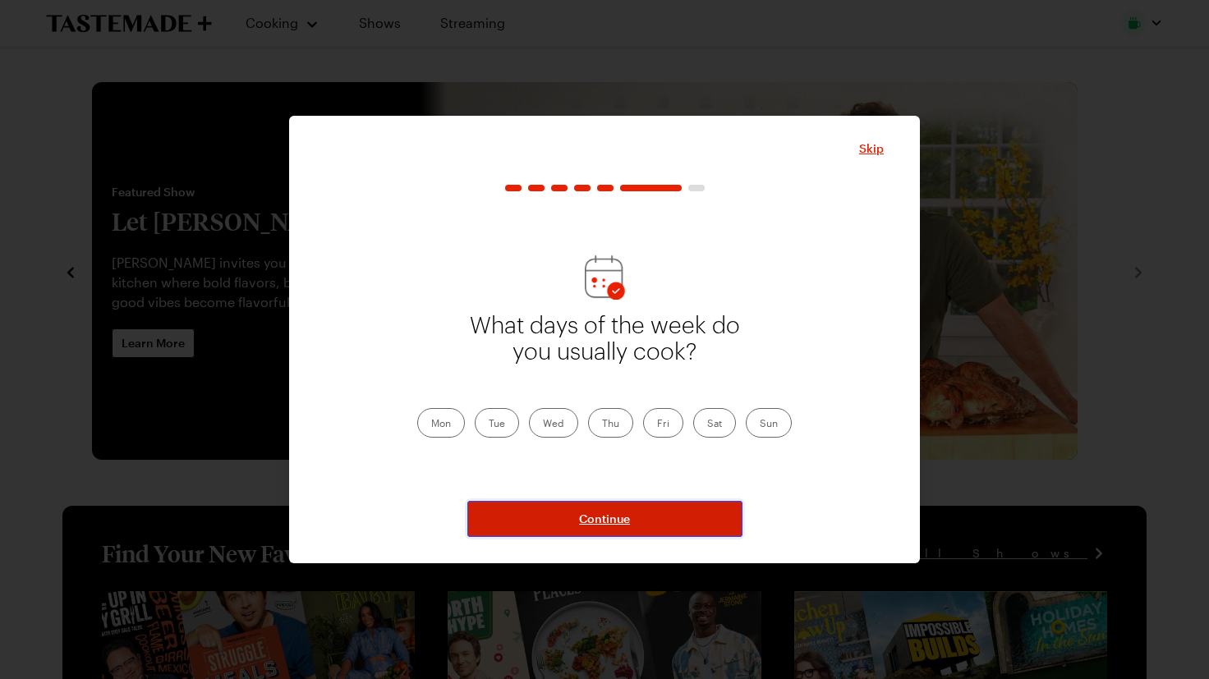
click at [597, 527] on span "Continue" at bounding box center [604, 519] width 51 height 16
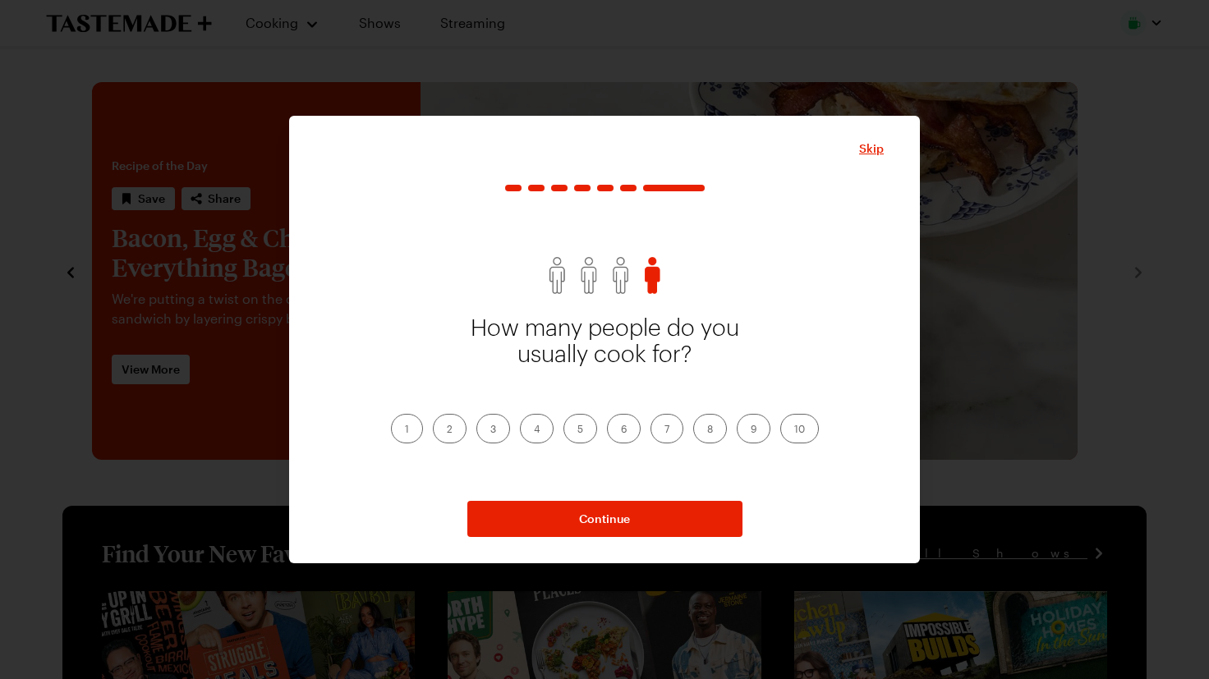
click at [476, 444] on label "3" at bounding box center [493, 429] width 34 height 30
click at [490, 430] on input "3" at bounding box center [490, 430] width 0 height 0
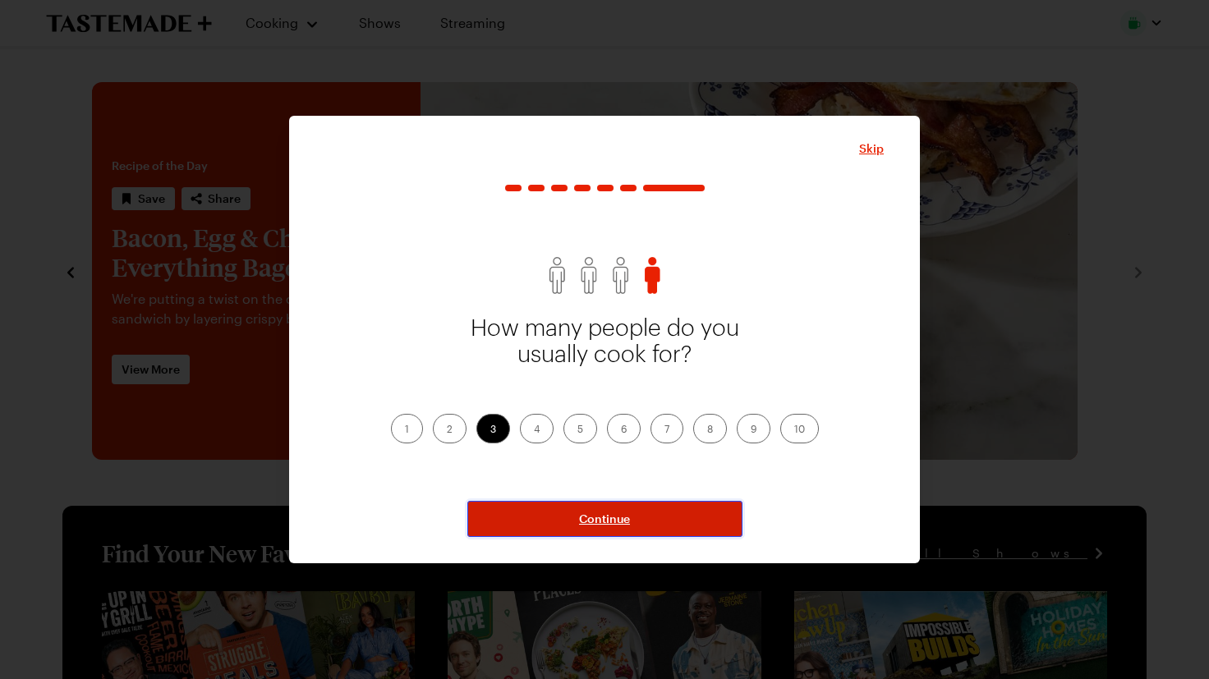
click at [603, 527] on span "Continue" at bounding box center [604, 519] width 51 height 16
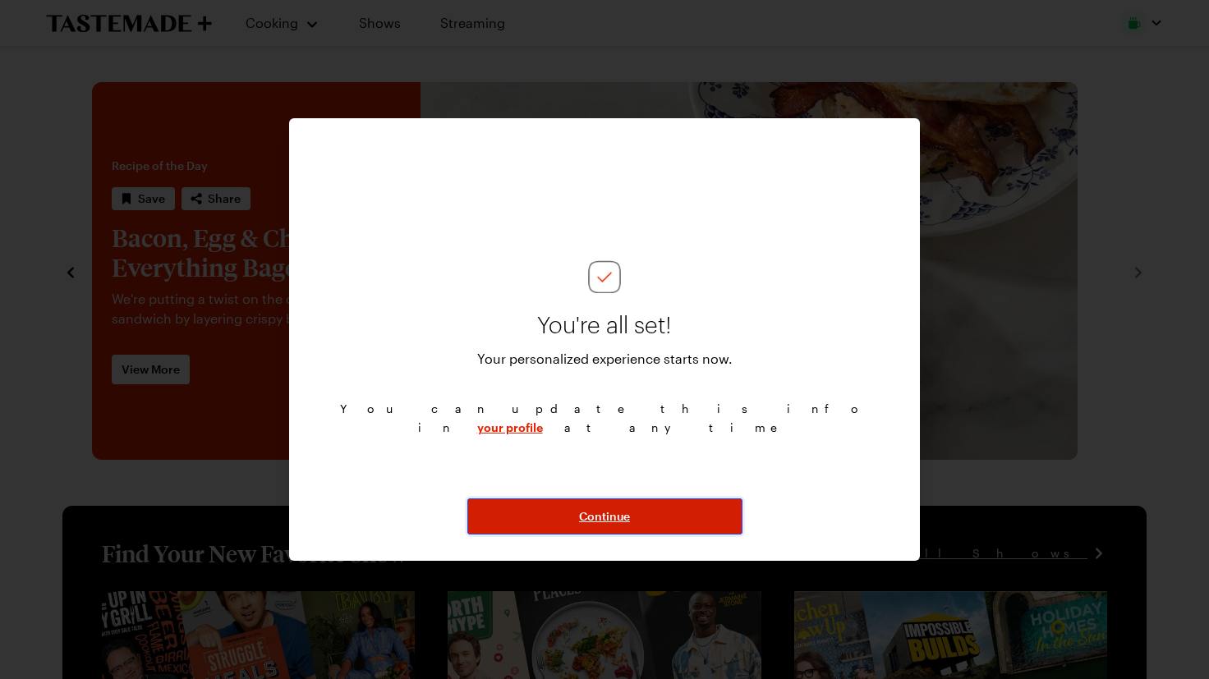
click at [614, 525] on span "Continue" at bounding box center [604, 516] width 51 height 16
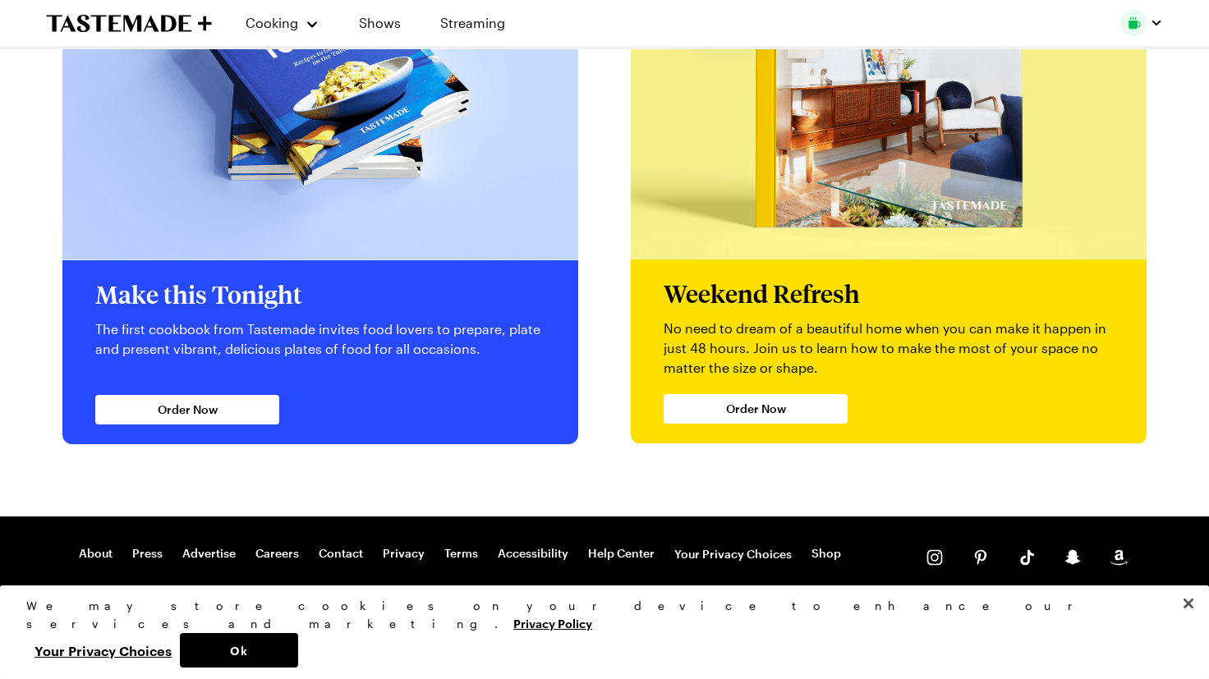
scroll to position [3618, 0]
